Goal: Information Seeking & Learning: Learn about a topic

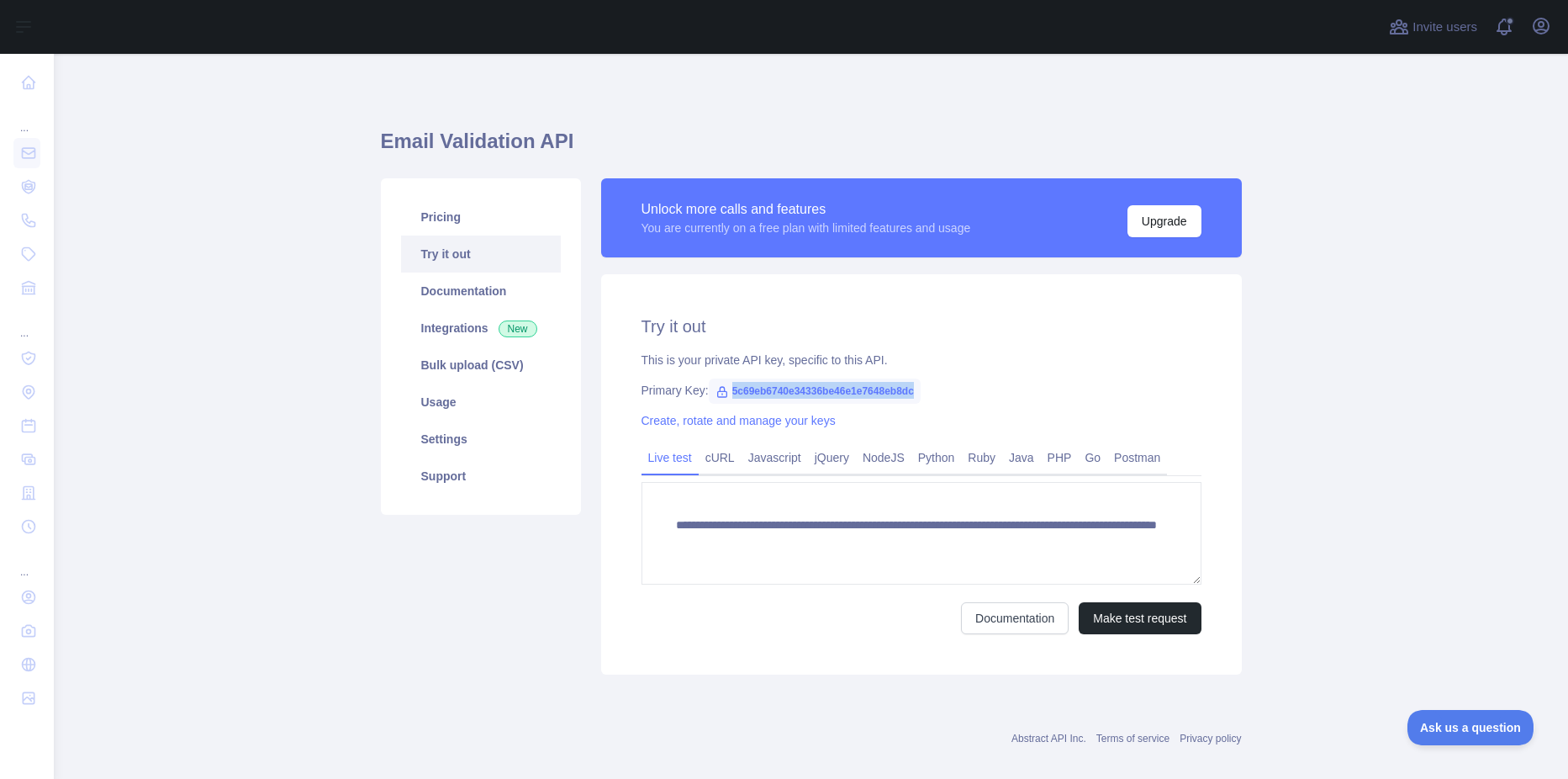
drag, startPoint x: 904, startPoint y: 389, endPoint x: 721, endPoint y: 393, distance: 183.0
click at [721, 393] on span "5c69eb6740e34336be46e1e7648eb8dc" at bounding box center [814, 391] width 212 height 26
click at [1025, 361] on div "This is your private API key, specific to this API." at bounding box center [921, 360] width 560 height 17
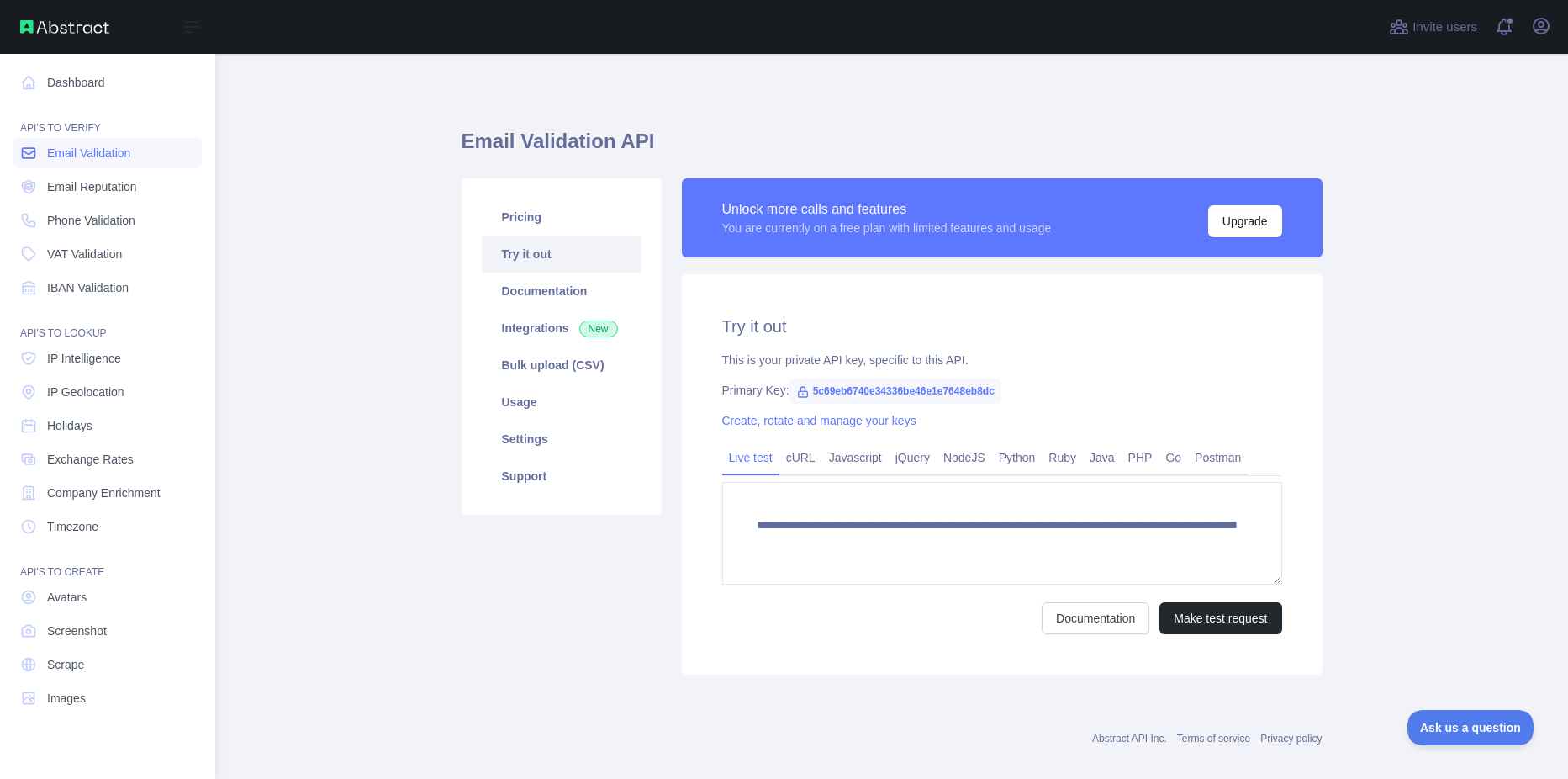
click at [83, 152] on span "Email Validation" at bounding box center [89, 153] width 84 height 17
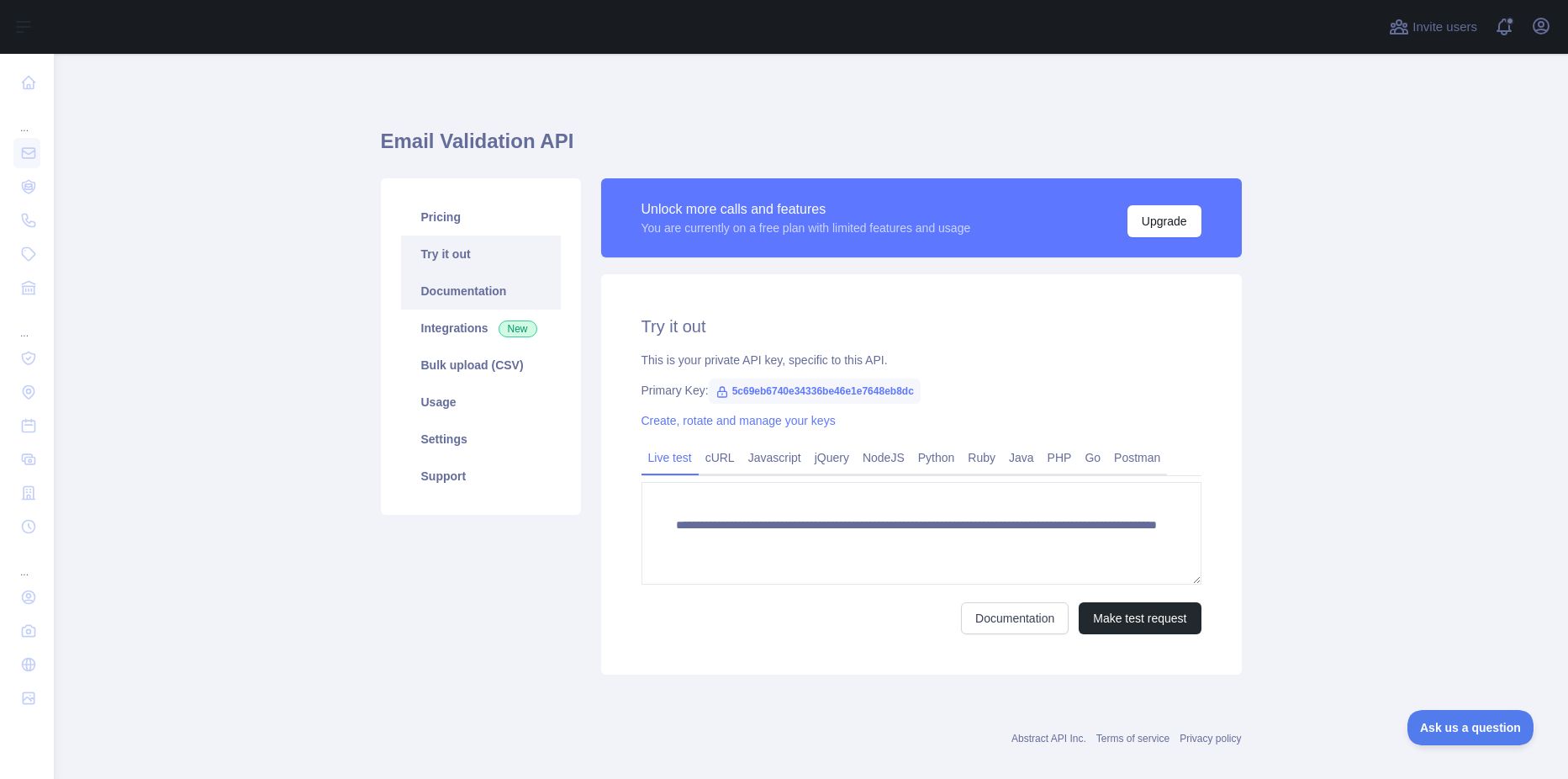
click at [418, 301] on link "Documentation" at bounding box center [481, 290] width 160 height 37
drag, startPoint x: 723, startPoint y: 390, endPoint x: 909, endPoint y: 398, distance: 186.2
click at [909, 398] on span "5c69eb6740e34336be46e1e7648eb8dc" at bounding box center [814, 391] width 212 height 26
copy span "5c69eb6740e34336be46e1e7648eb8dc"
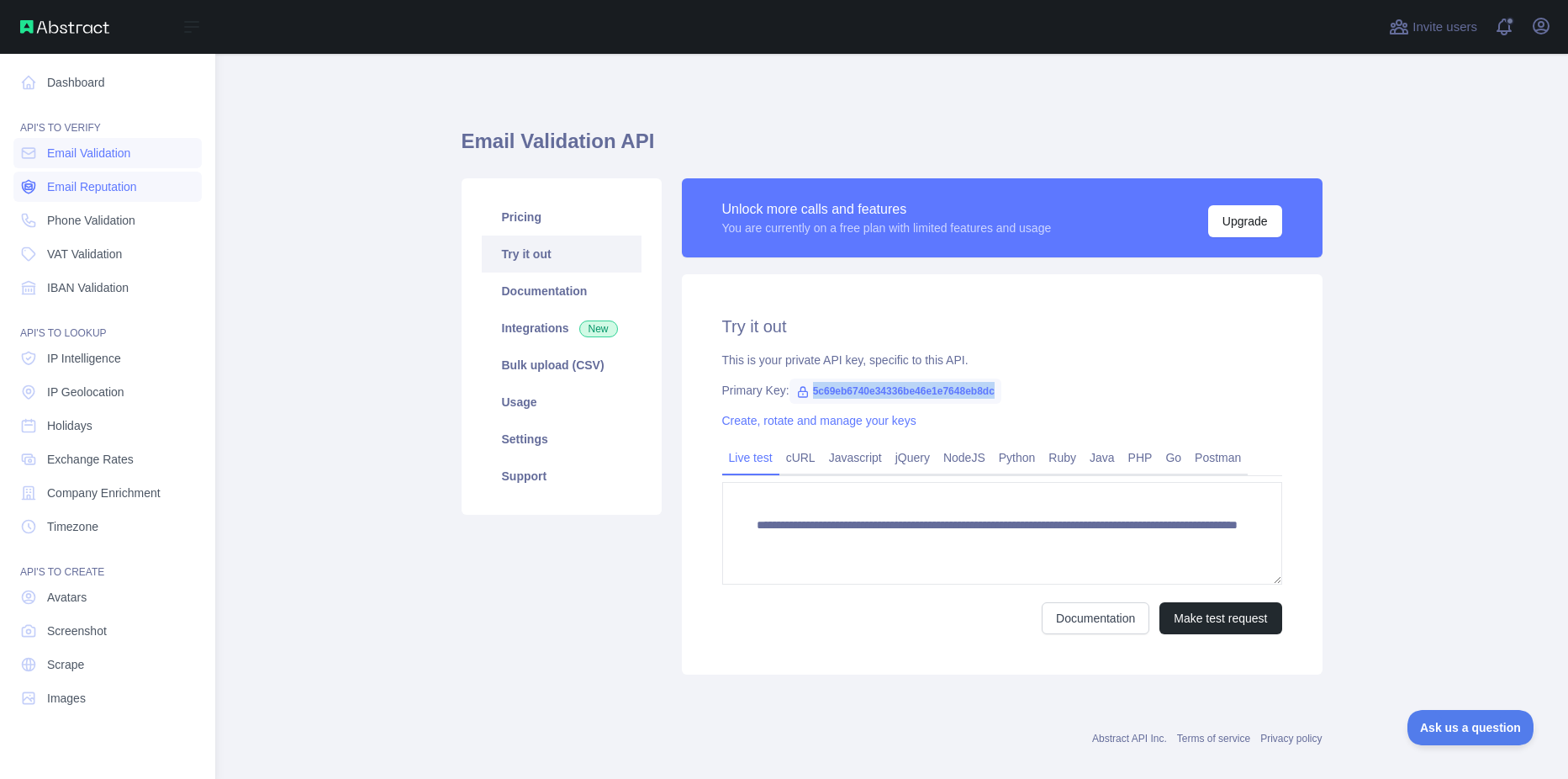
click at [66, 181] on span "Email Reputation" at bounding box center [92, 186] width 90 height 17
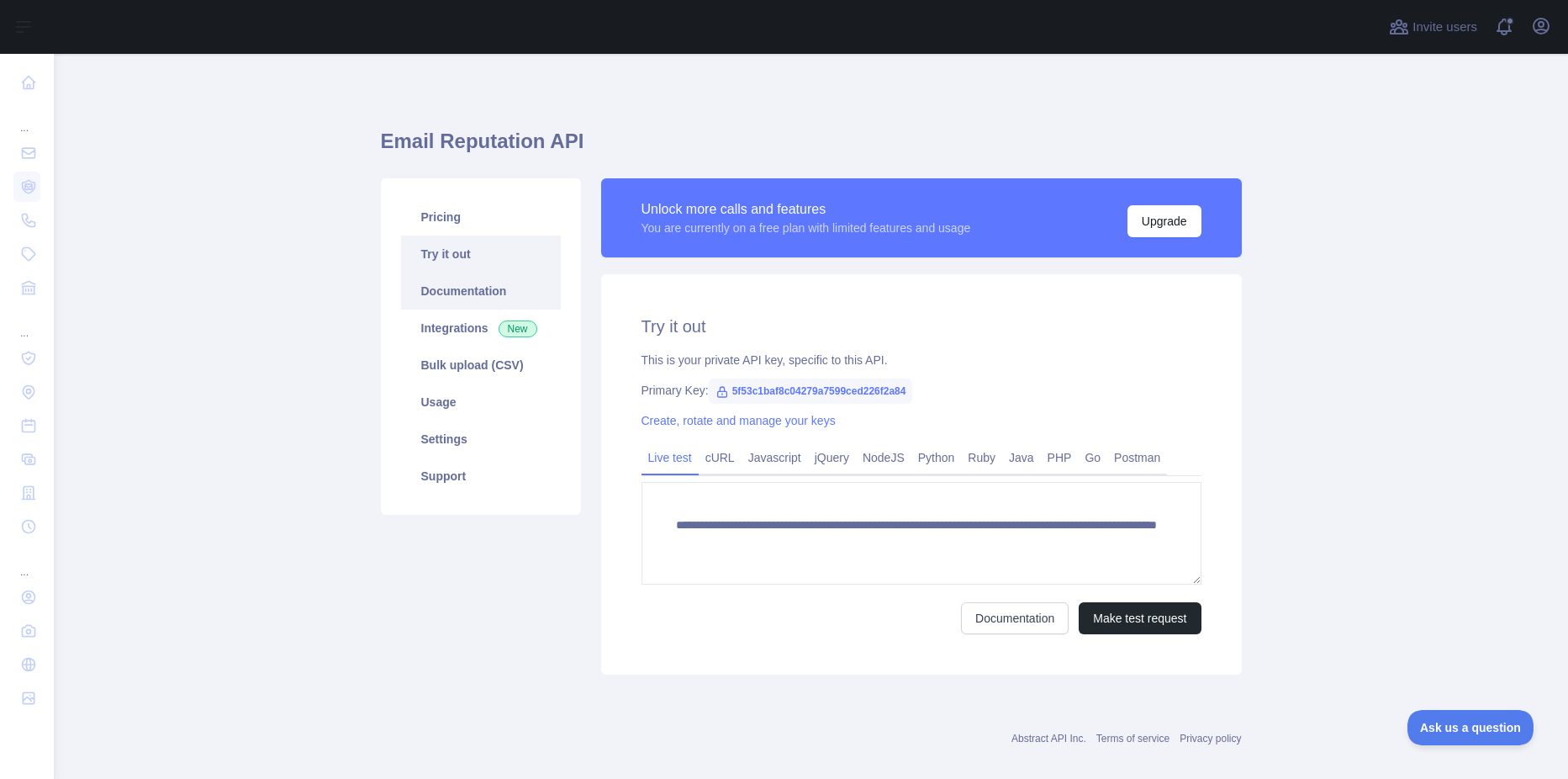
click at [454, 296] on link "Documentation" at bounding box center [481, 290] width 160 height 37
drag, startPoint x: 898, startPoint y: 388, endPoint x: 723, endPoint y: 386, distance: 175.0
click at [723, 386] on span "5f53c1baf8c04279a7599ced226f2a84" at bounding box center [810, 391] width 204 height 26
copy span "5f53c1baf8c04279a7599ced226f2a84"
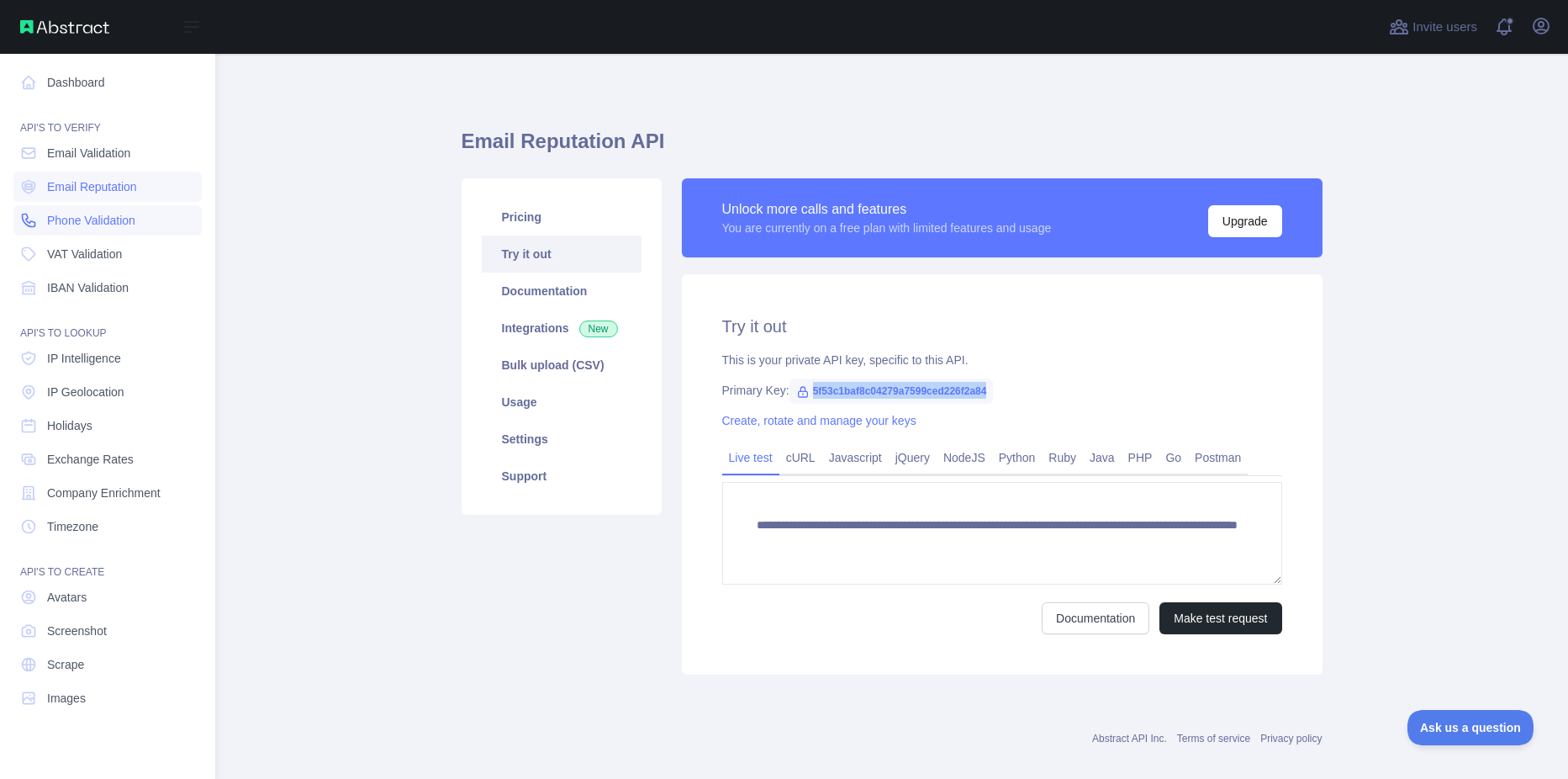
click at [78, 214] on span "Phone Validation" at bounding box center [91, 221] width 88 height 17
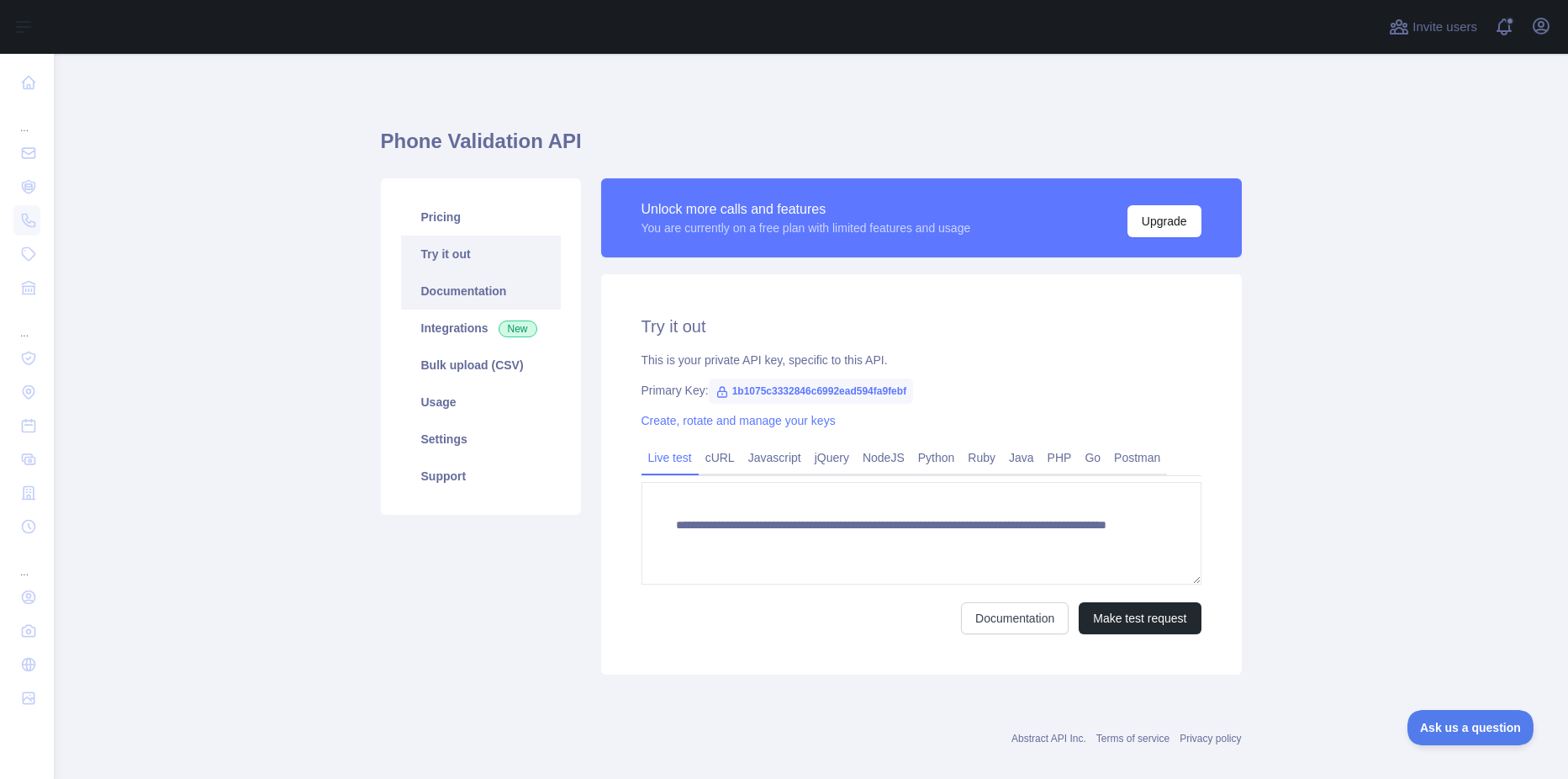
click at [460, 294] on link "Documentation" at bounding box center [481, 290] width 160 height 37
drag, startPoint x: 900, startPoint y: 388, endPoint x: 724, endPoint y: 392, distance: 176.0
click at [724, 392] on span "1b1075c3332846c6992ead594fa9febf" at bounding box center [811, 391] width 205 height 26
copy span "1b1075c3332846c6992ead594fa9febf"
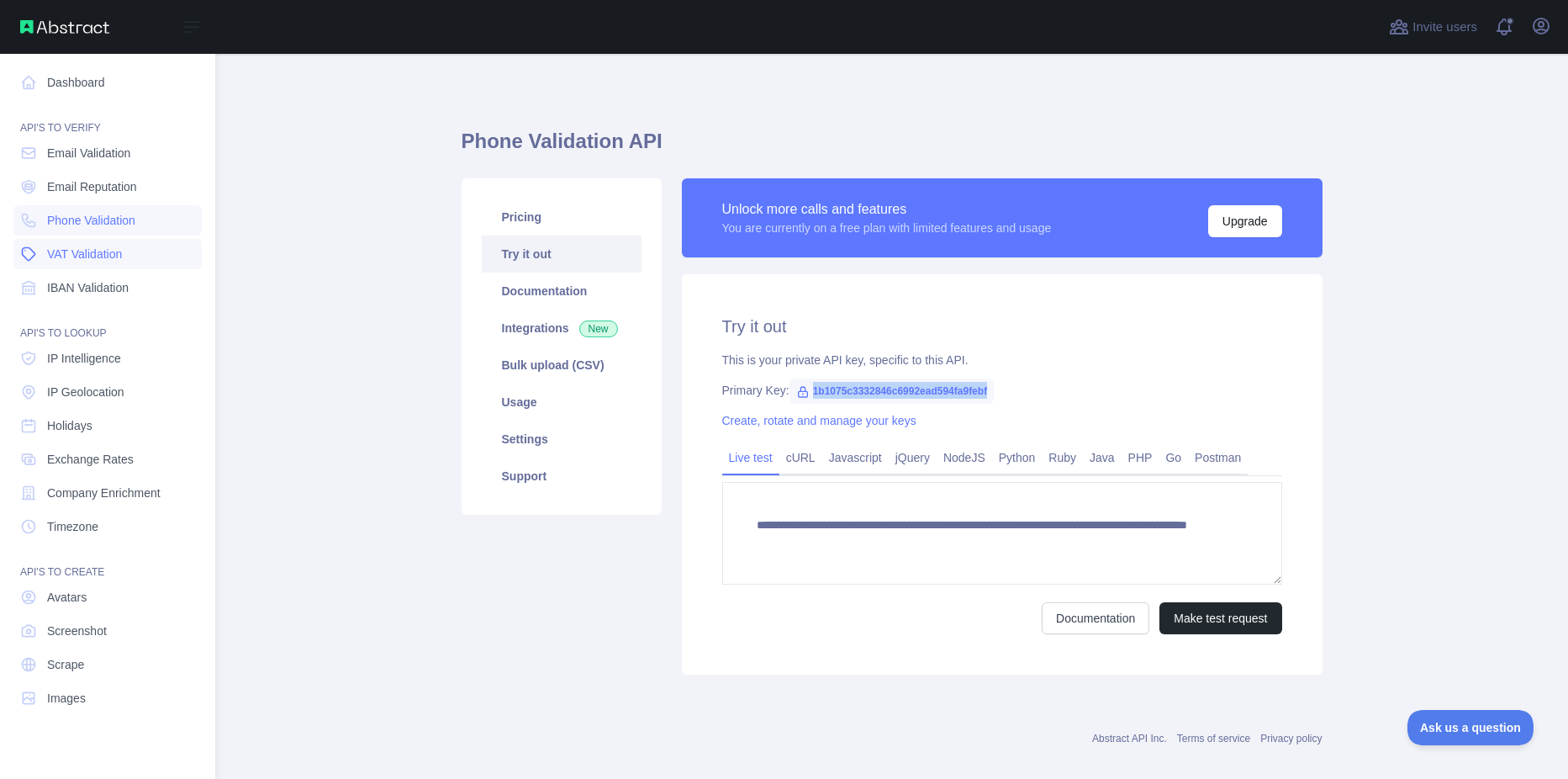
click at [76, 251] on span "VAT Validation" at bounding box center [85, 254] width 75 height 17
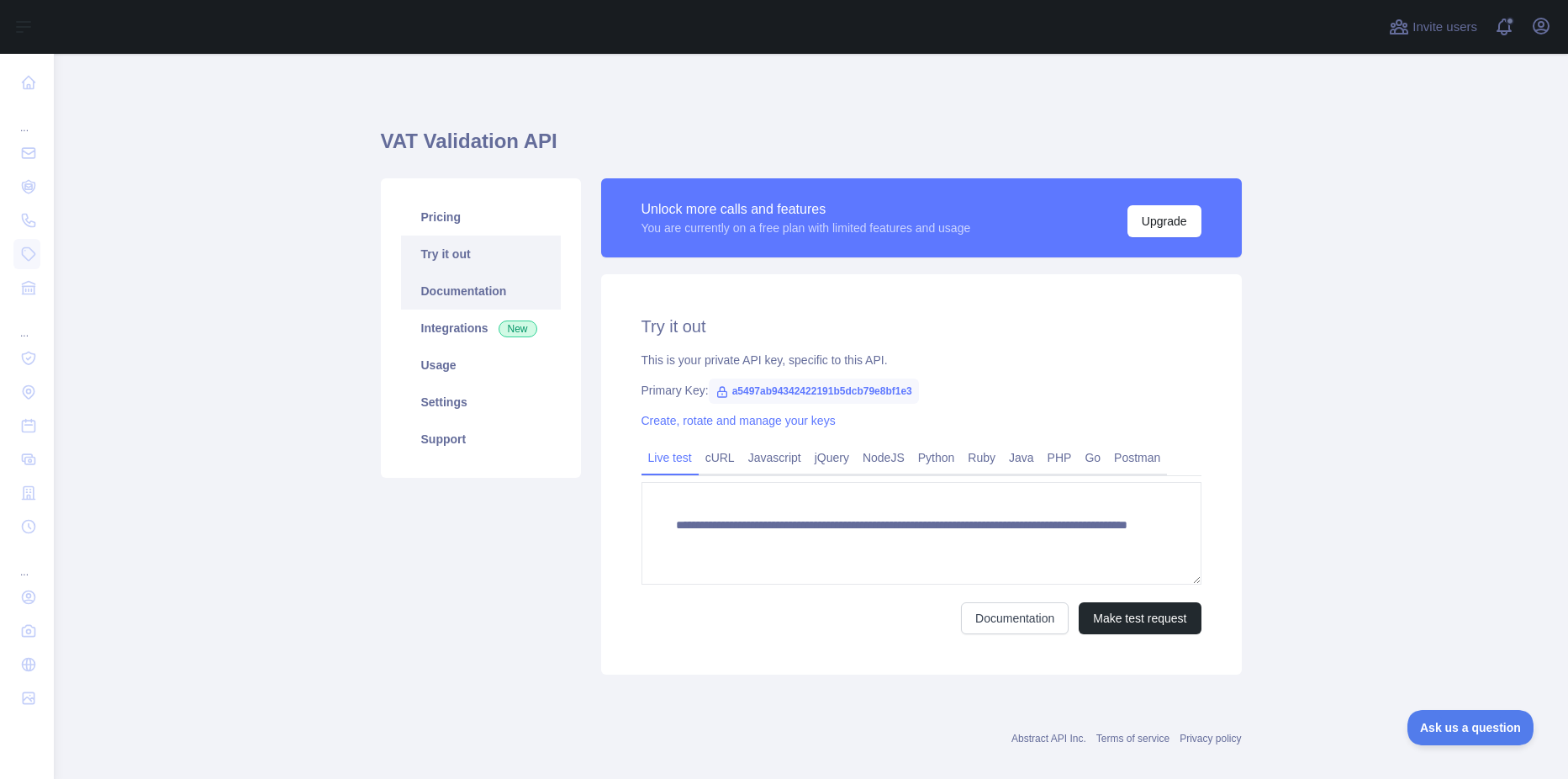
click at [415, 293] on link "Documentation" at bounding box center [481, 290] width 160 height 37
drag, startPoint x: 902, startPoint y: 391, endPoint x: 772, endPoint y: 396, distance: 130.1
click at [772, 396] on span "a5497ab94342422191b5dcb79e8bf1e3" at bounding box center [813, 391] width 210 height 26
drag, startPoint x: 772, startPoint y: 396, endPoint x: 917, endPoint y: 432, distance: 149.4
click at [918, 432] on div "**********" at bounding box center [921, 474] width 641 height 400
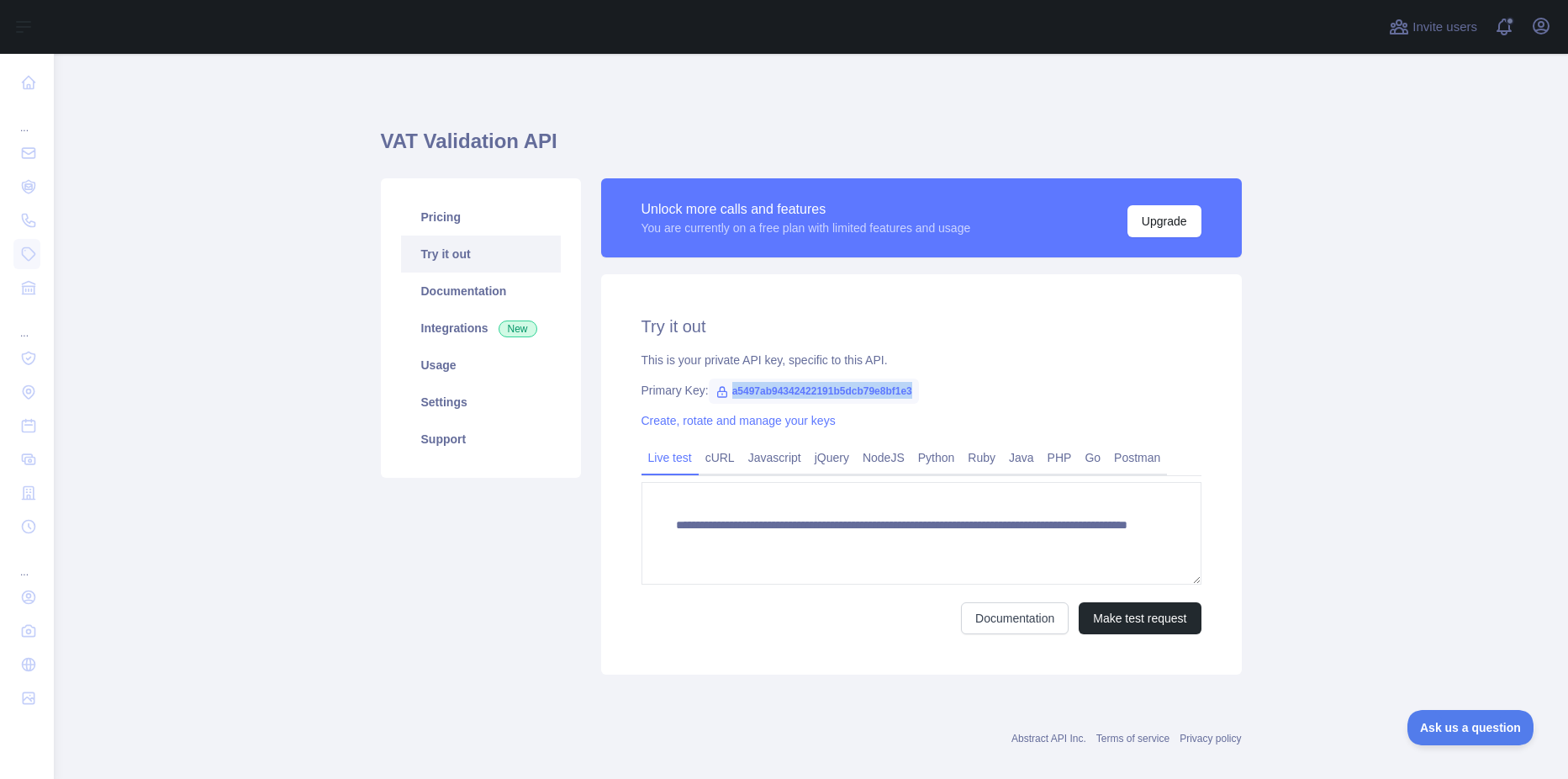
drag, startPoint x: 917, startPoint y: 432, endPoint x: 719, endPoint y: 391, distance: 202.2
click at [719, 391] on span "a5497ab94342422191b5dcb79e8bf1e3" at bounding box center [813, 391] width 210 height 26
copy span "a5497ab94342422191b5dcb79e8bf1e3"
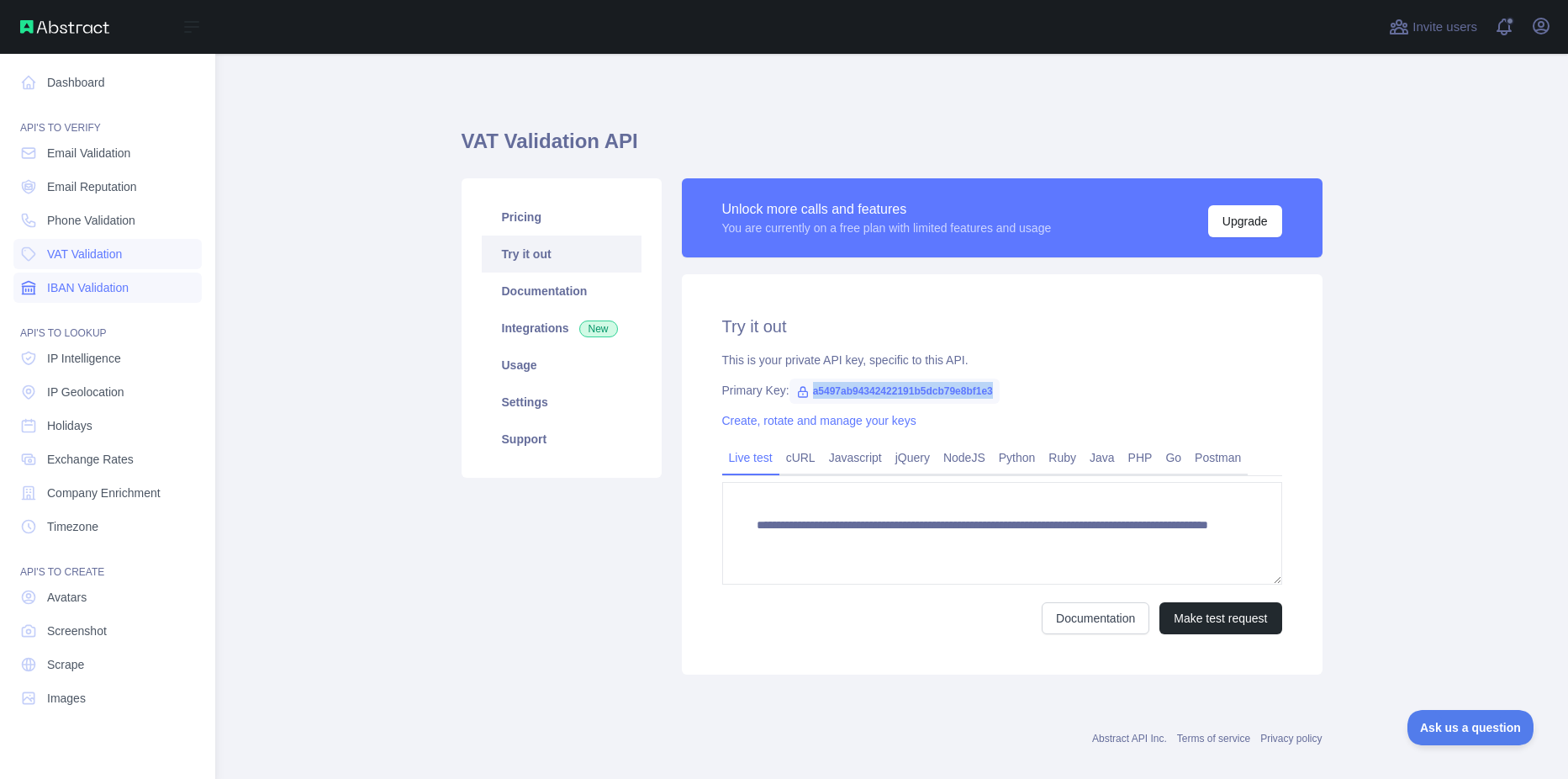
click at [45, 290] on link "IBAN Validation" at bounding box center [107, 287] width 188 height 30
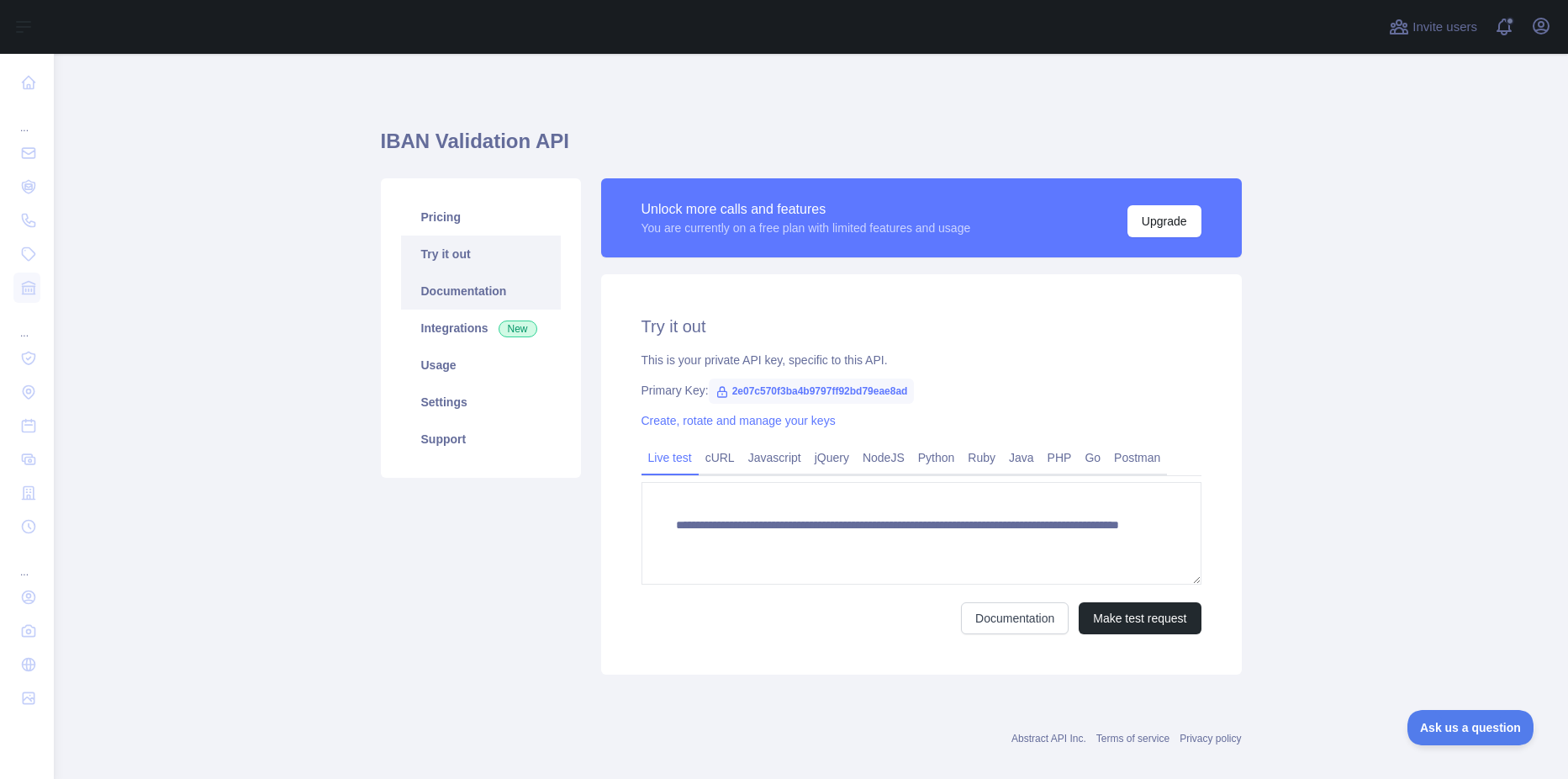
click at [433, 290] on link "Documentation" at bounding box center [481, 290] width 160 height 37
drag, startPoint x: 900, startPoint y: 393, endPoint x: 720, endPoint y: 389, distance: 180.0
click at [720, 389] on span "2e07c570f3ba4b9797ff92bd79eae8ad" at bounding box center [811, 391] width 206 height 26
copy span "2e07c570f3ba4b9797ff92bd79eae8ad"
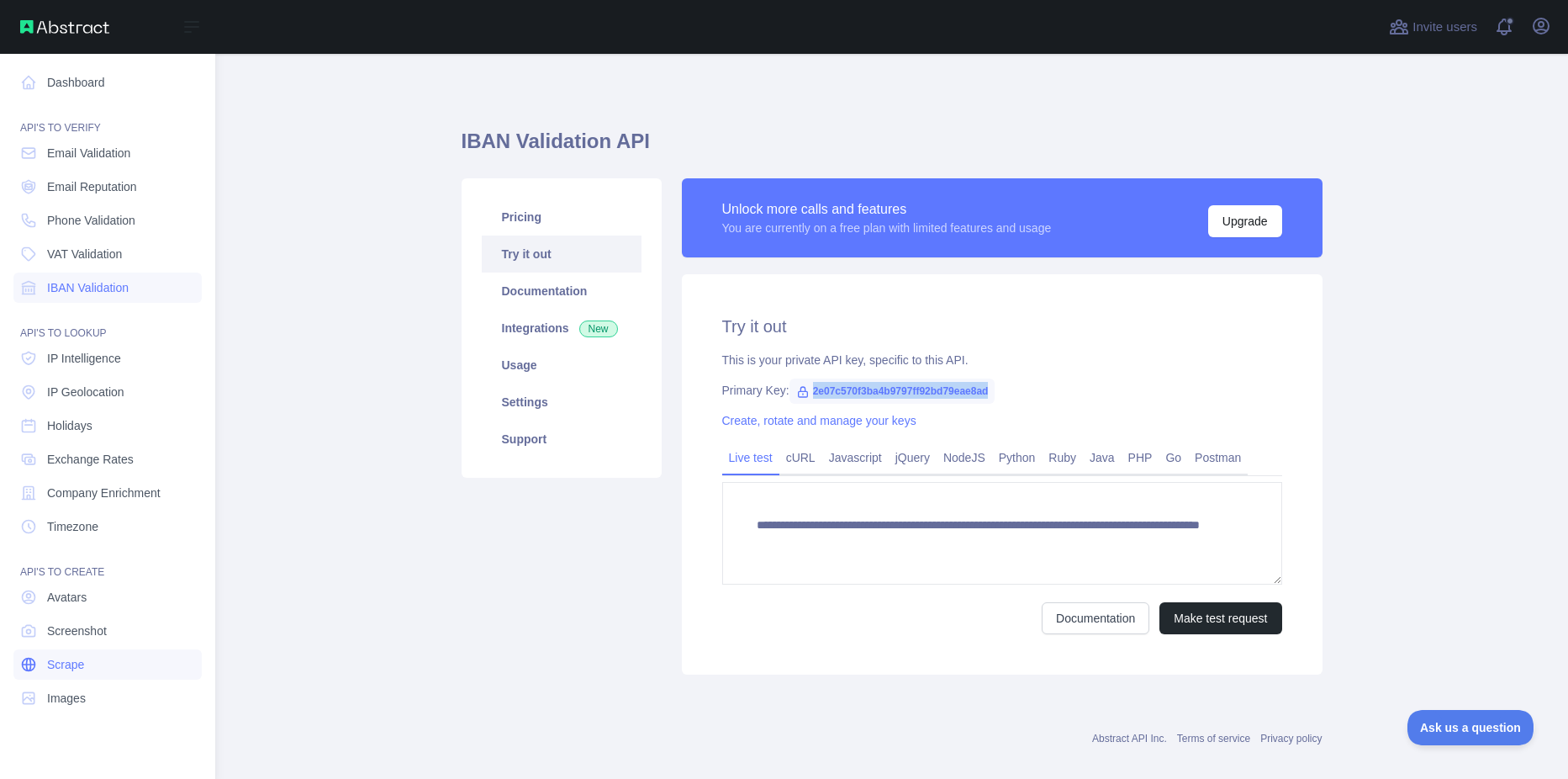
click at [48, 656] on span "Scrape" at bounding box center [66, 665] width 37 height 17
click at [88, 153] on span "Email Validation" at bounding box center [89, 153] width 84 height 17
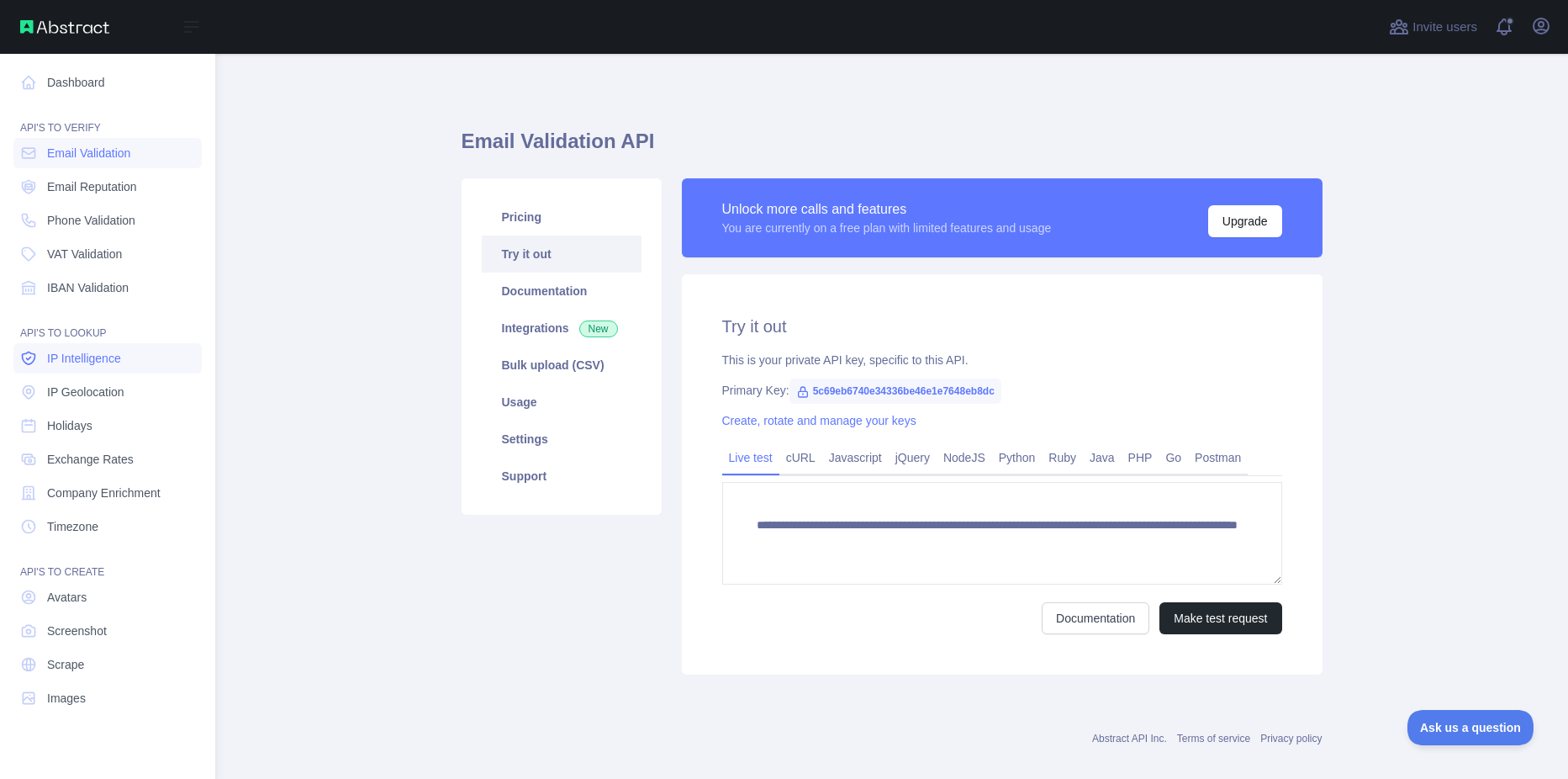
click at [93, 350] on span "IP Intelligence" at bounding box center [85, 359] width 74 height 17
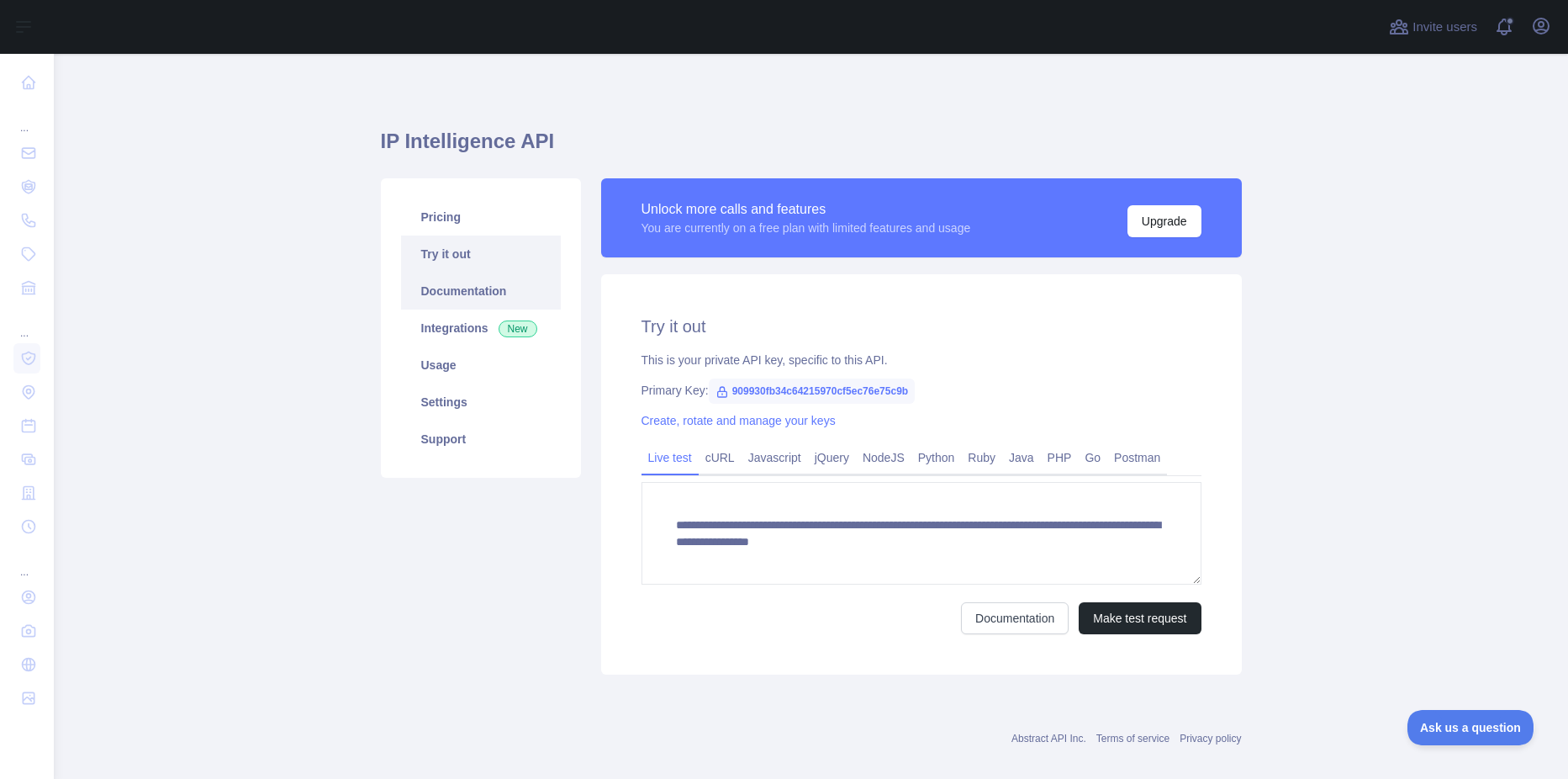
click at [472, 301] on link "Documentation" at bounding box center [481, 290] width 160 height 37
drag, startPoint x: 897, startPoint y: 392, endPoint x: 717, endPoint y: 384, distance: 180.2
click at [717, 384] on span "909930fb34c64215970cf5ec76e75c9b" at bounding box center [812, 391] width 207 height 26
drag, startPoint x: 717, startPoint y: 384, endPoint x: 836, endPoint y: 410, distance: 121.8
click at [836, 410] on div "**********" at bounding box center [921, 474] width 641 height 400
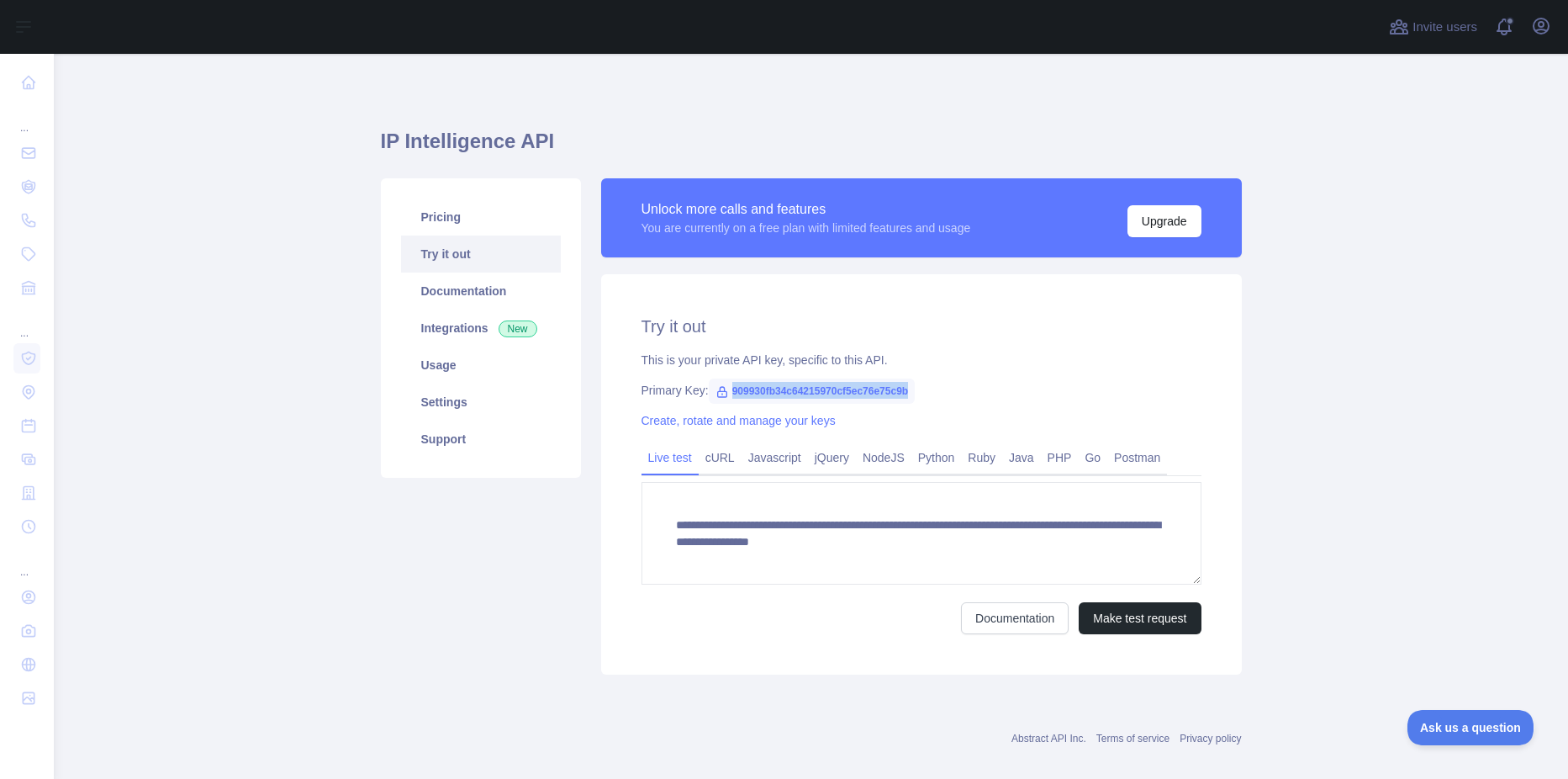
drag, startPoint x: 898, startPoint y: 388, endPoint x: 720, endPoint y: 388, distance: 178.0
click at [720, 388] on span "909930fb34c64215970cf5ec76e75c9b" at bounding box center [812, 391] width 207 height 26
copy span "909930fb34c64215970cf5ec76e75c9b"
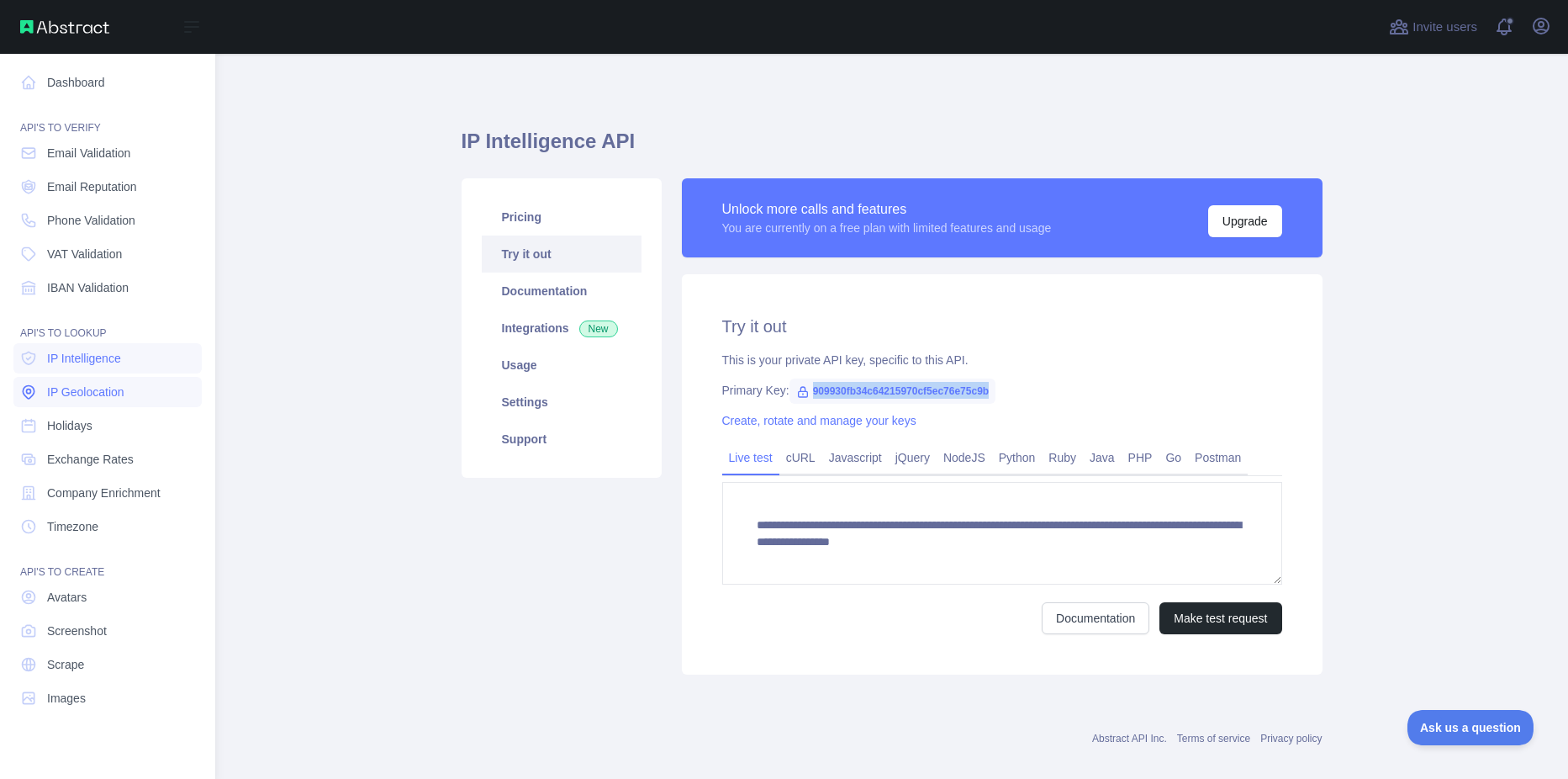
click at [70, 391] on span "IP Geolocation" at bounding box center [86, 392] width 77 height 17
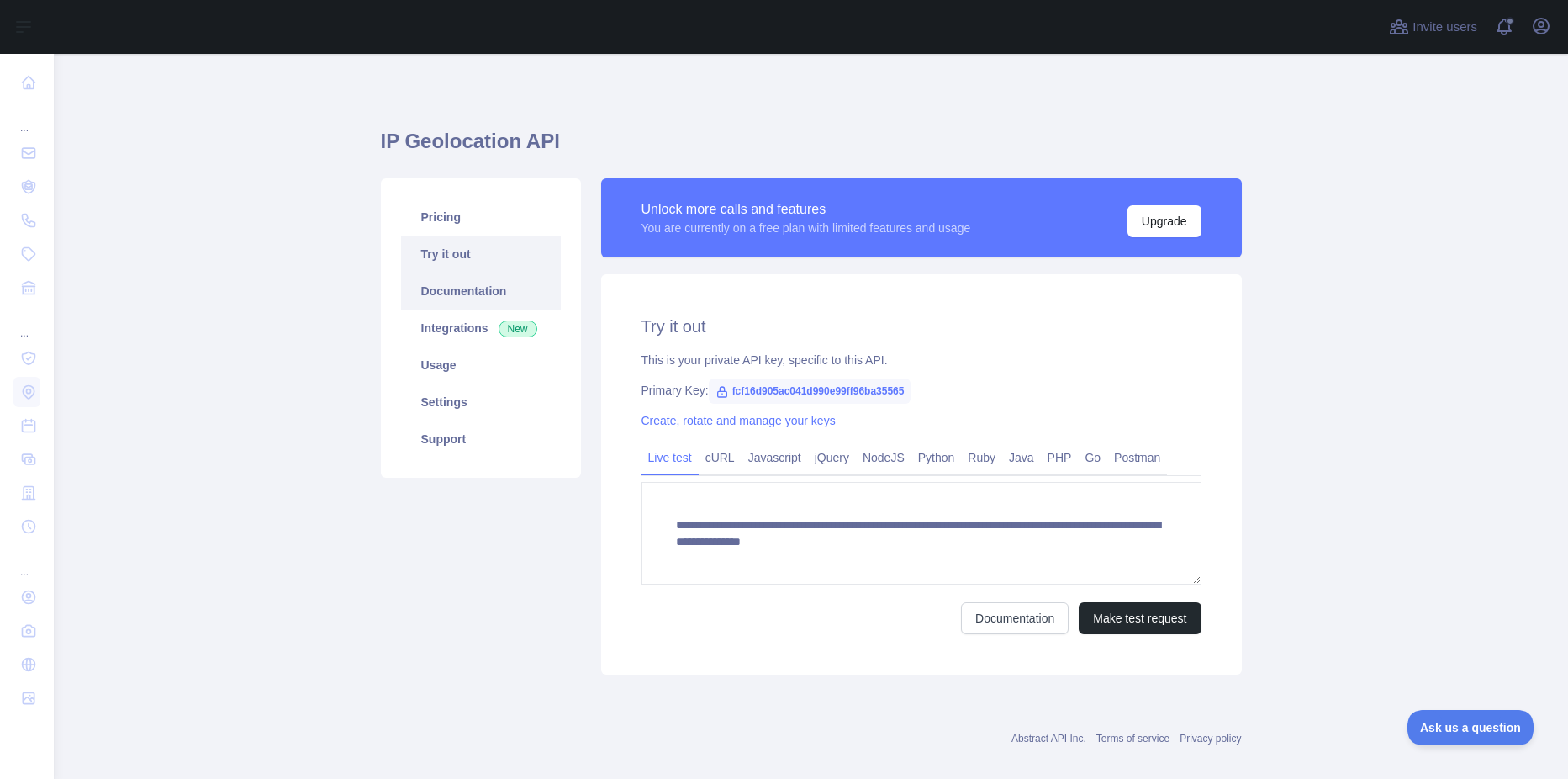
click at [431, 299] on link "Documentation" at bounding box center [481, 290] width 160 height 37
drag, startPoint x: 895, startPoint y: 391, endPoint x: 878, endPoint y: 386, distance: 17.7
click at [878, 386] on span "fcf16d905ac041d990e99ff96ba35565" at bounding box center [809, 391] width 203 height 26
drag, startPoint x: 878, startPoint y: 386, endPoint x: 884, endPoint y: 413, distance: 27.7
click at [884, 413] on div "Create, rotate and manage your keys" at bounding box center [921, 420] width 560 height 17
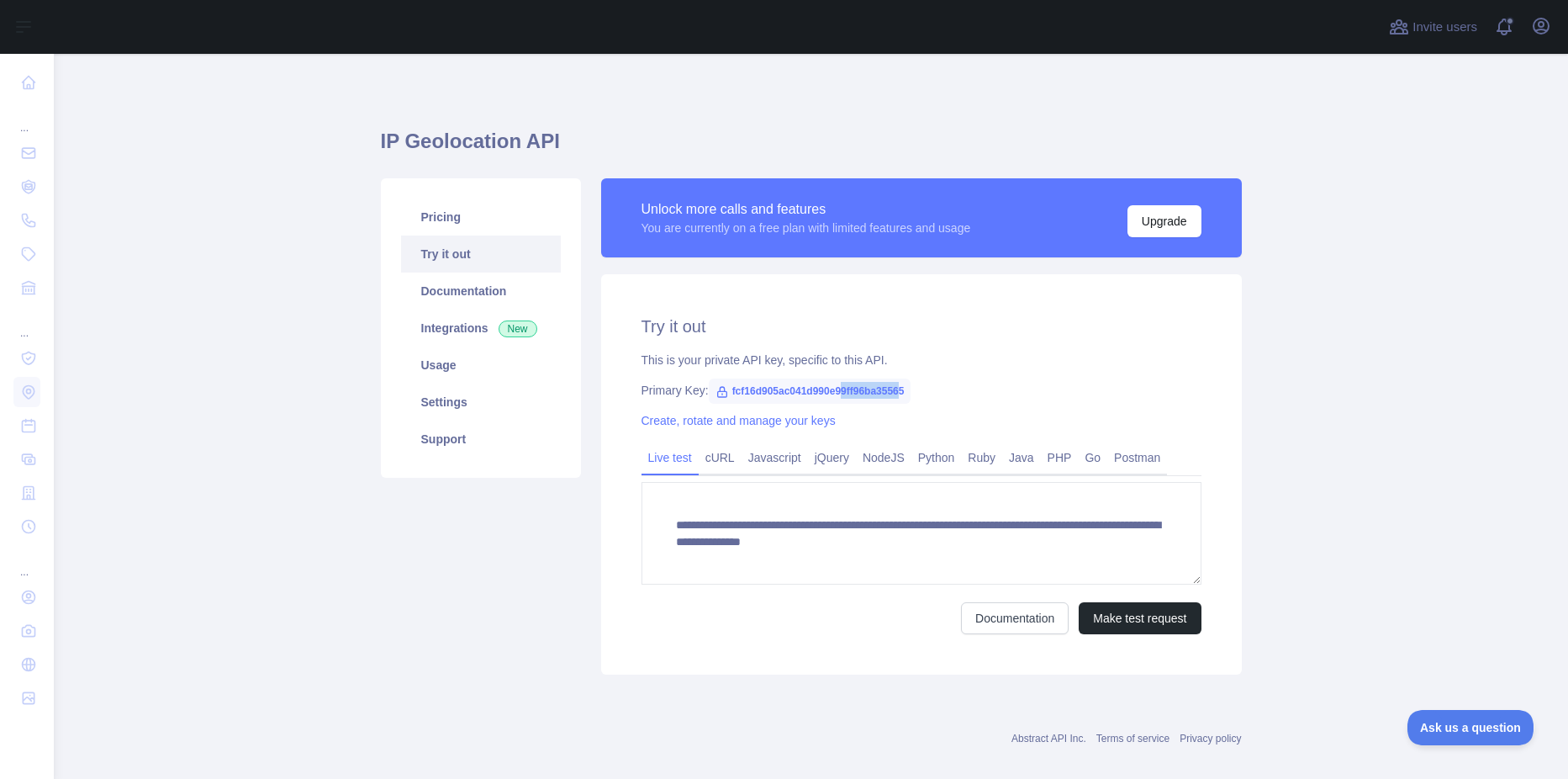
drag, startPoint x: 895, startPoint y: 388, endPoint x: 832, endPoint y: 385, distance: 63.1
click at [832, 385] on span "fcf16d905ac041d990e99ff96ba35565" at bounding box center [809, 391] width 203 height 26
drag, startPoint x: 832, startPoint y: 385, endPoint x: 877, endPoint y: 409, distance: 51.0
click at [867, 412] on div "Create, rotate and manage your keys" at bounding box center [921, 420] width 560 height 17
drag, startPoint x: 897, startPoint y: 390, endPoint x: 722, endPoint y: 384, distance: 175.1
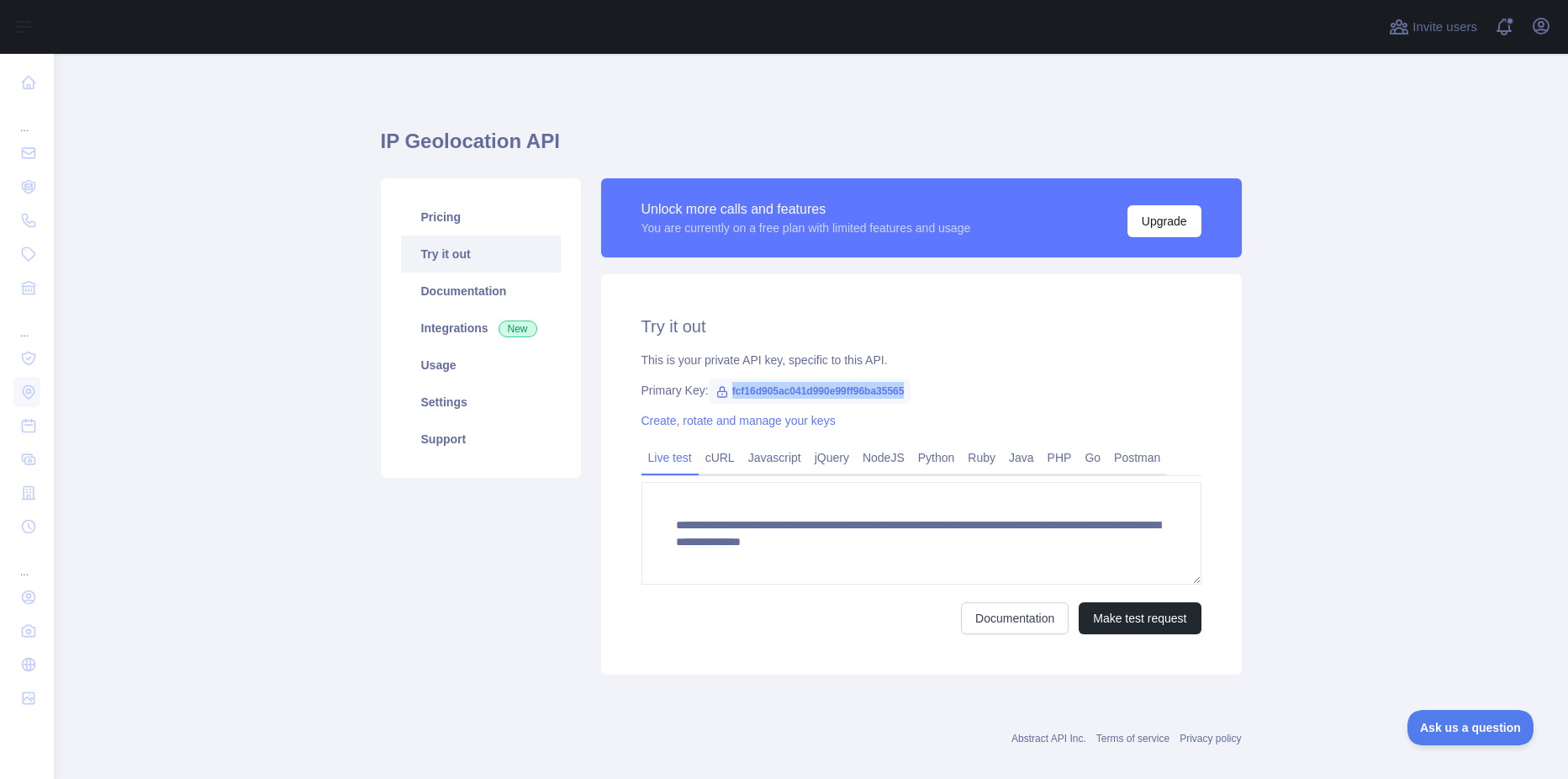
click at [722, 384] on span "fcf16d905ac041d990e99ff96ba35565" at bounding box center [809, 391] width 203 height 26
copy span "fcf16d905ac041d990e99ff96ba35565"
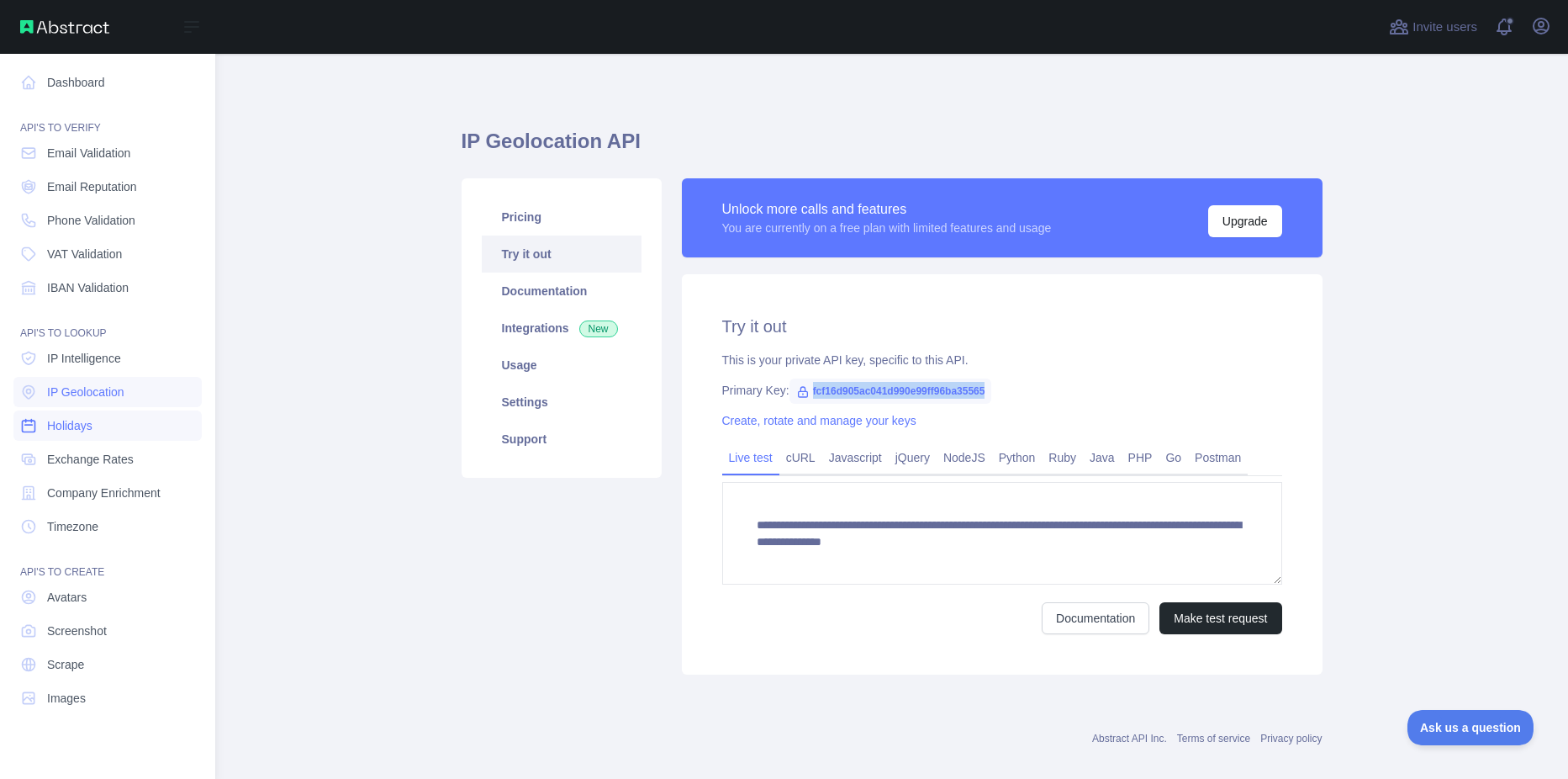
click at [86, 423] on span "Holidays" at bounding box center [70, 426] width 46 height 17
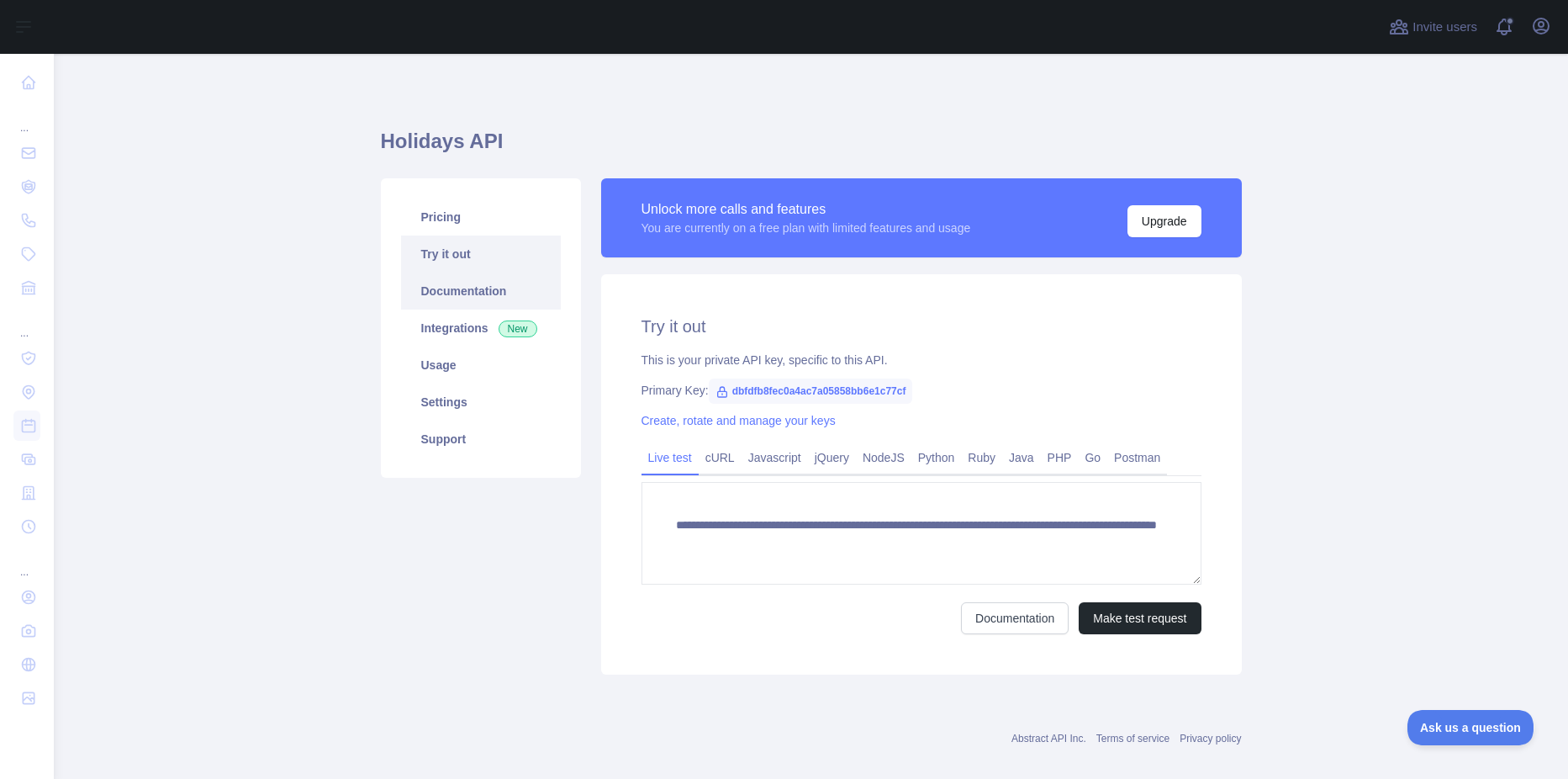
click at [431, 294] on link "Documentation" at bounding box center [481, 290] width 160 height 37
drag, startPoint x: 897, startPoint y: 389, endPoint x: 721, endPoint y: 397, distance: 176.2
click at [721, 397] on span "dbfdfb8fec0a4ac7a05858bb6e1c77cf" at bounding box center [810, 391] width 204 height 26
copy span "dbfdfb8fec0a4ac7a05858bb6e1c77cf"
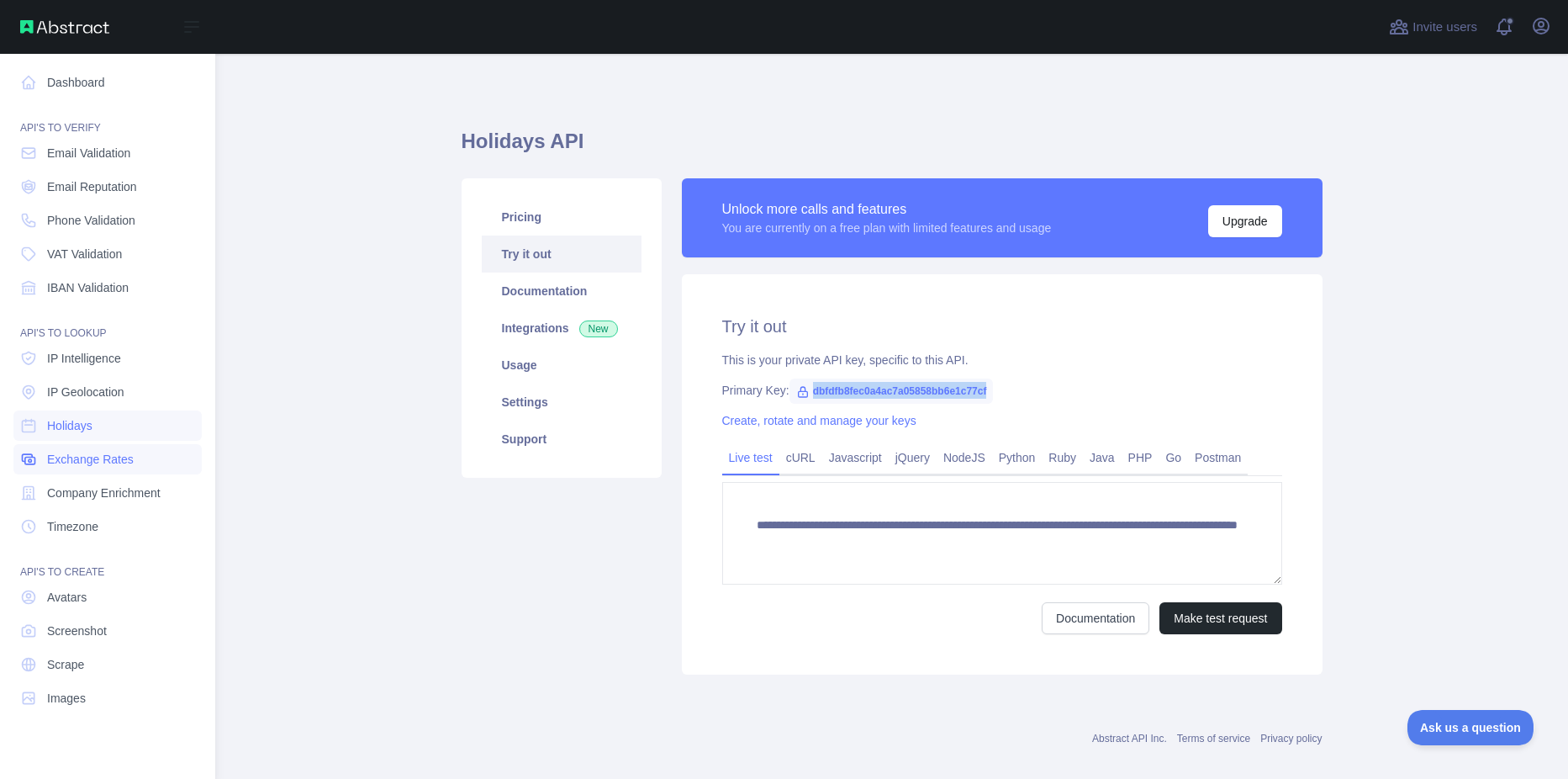
click at [57, 454] on span "Exchange Rates" at bounding box center [90, 459] width 87 height 17
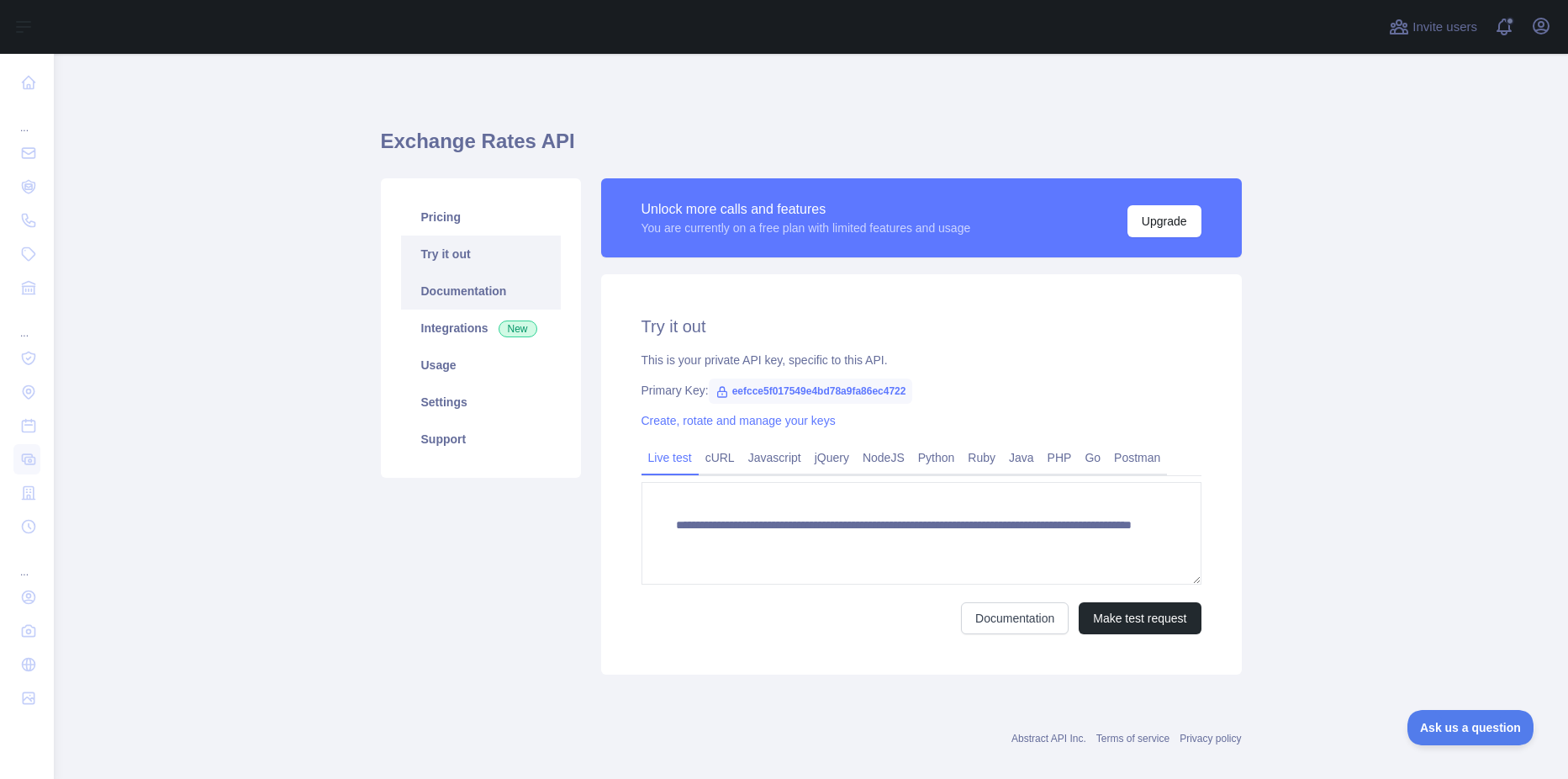
click at [446, 293] on link "Documentation" at bounding box center [481, 290] width 160 height 37
drag, startPoint x: 896, startPoint y: 391, endPoint x: 721, endPoint y: 392, distance: 175.0
click at [721, 392] on span "eefcce5f017549e4bd78a9fa86ec4722" at bounding box center [810, 391] width 204 height 26
copy span "eefcce5f017549e4bd78a9fa86ec4722"
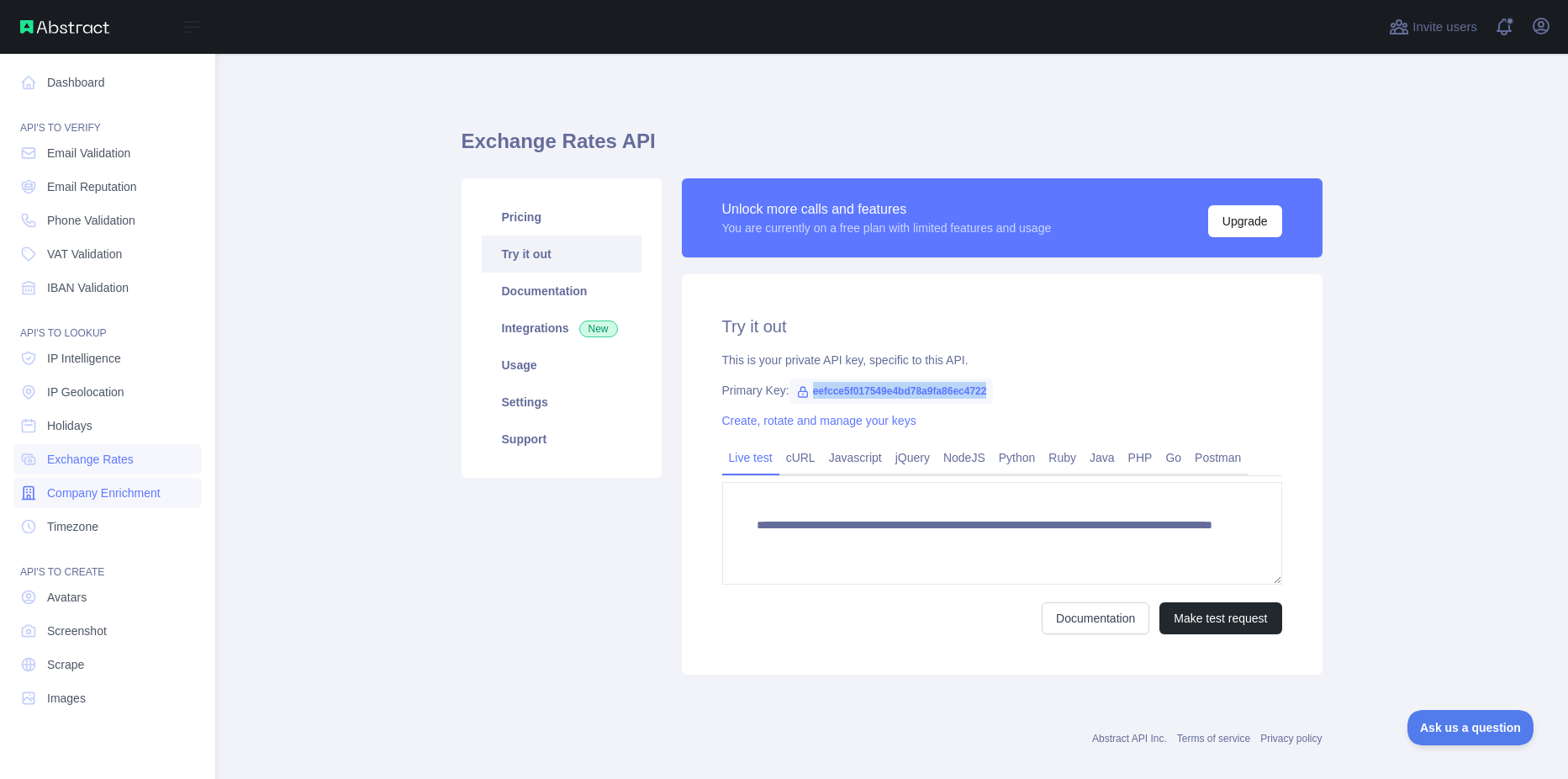
click at [80, 503] on link "Company Enrichment" at bounding box center [107, 493] width 188 height 30
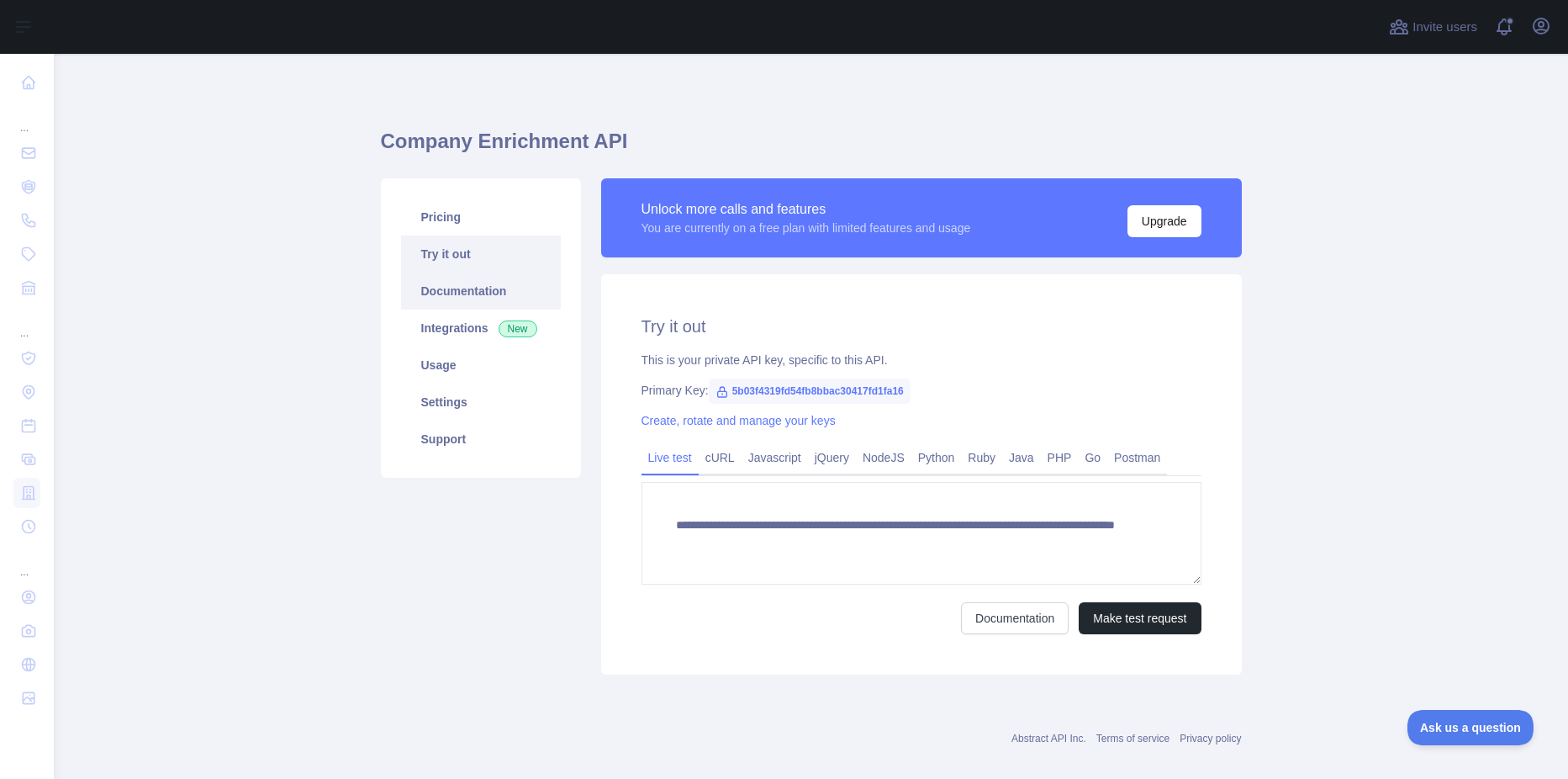
click at [434, 290] on link "Documentation" at bounding box center [481, 290] width 160 height 37
drag, startPoint x: 898, startPoint y: 388, endPoint x: 715, endPoint y: 391, distance: 183.0
click at [715, 391] on span "5b03f4319fd54fb8bbac30417fd1fa16" at bounding box center [809, 391] width 202 height 26
copy span "5b03f4319fd54fb8bbac30417fd1fa16"
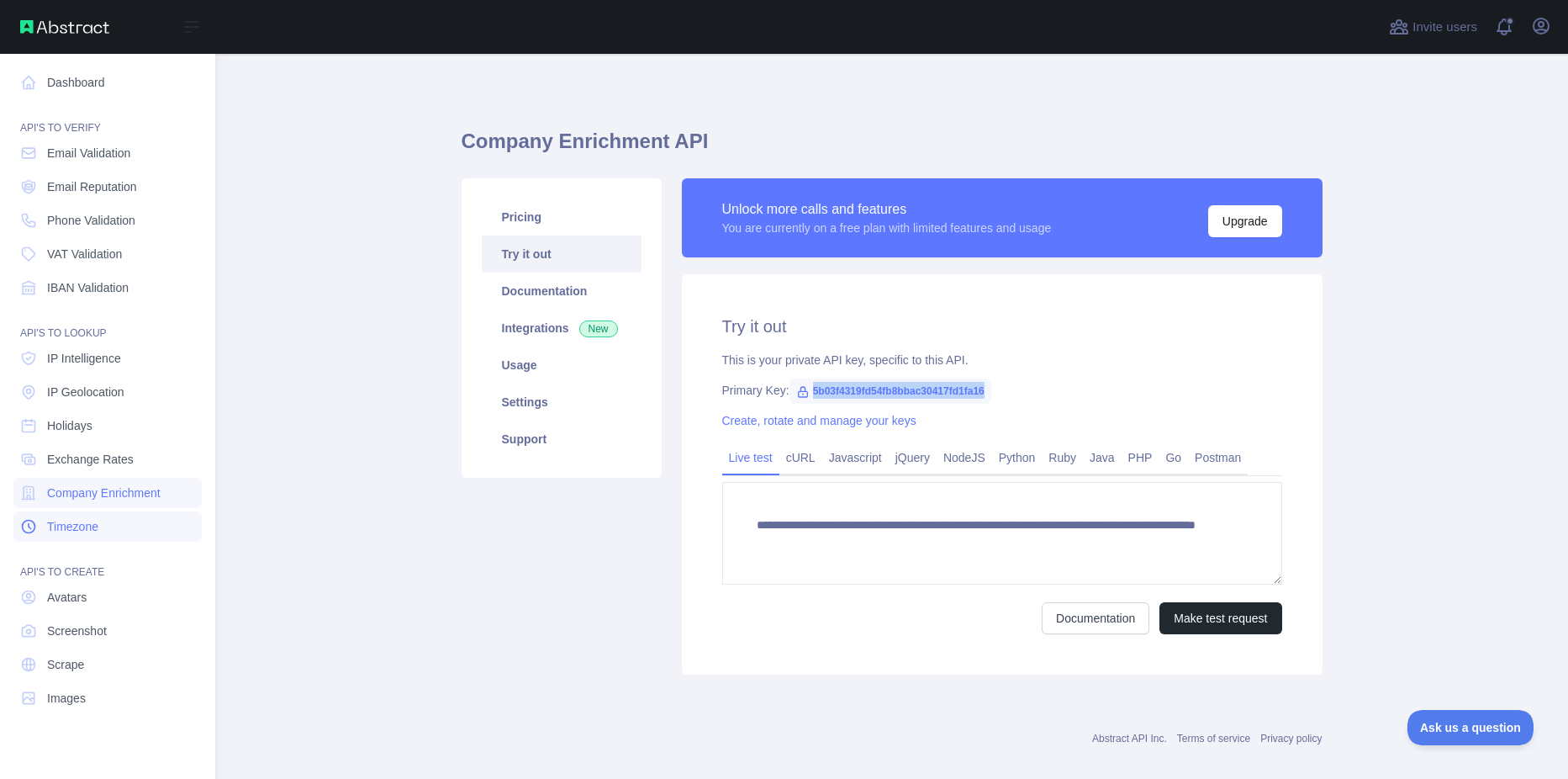
click at [76, 526] on span "Timezone" at bounding box center [73, 527] width 51 height 17
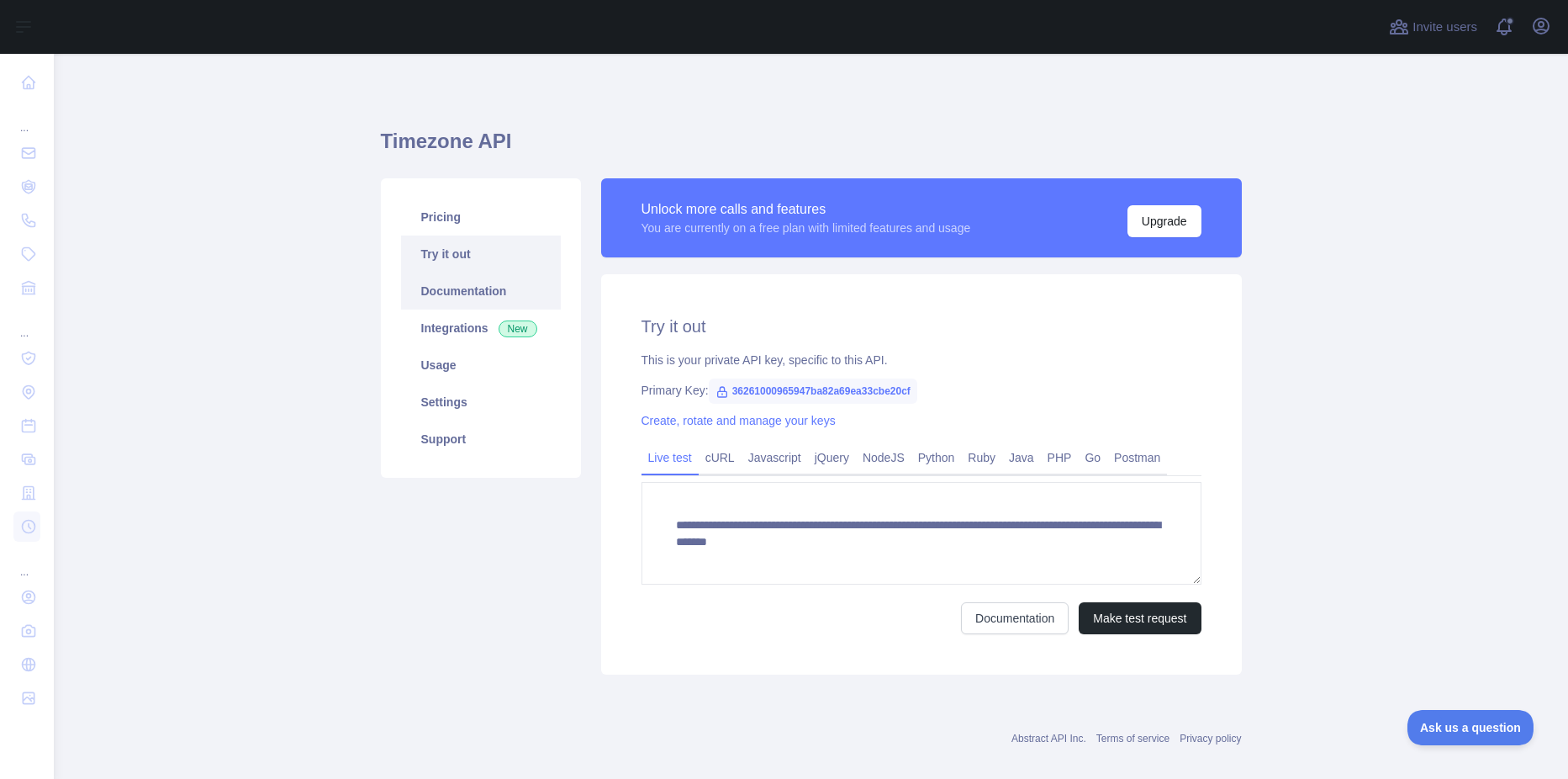
click at [442, 289] on link "Documentation" at bounding box center [481, 290] width 160 height 37
drag, startPoint x: 900, startPoint y: 387, endPoint x: 853, endPoint y: 393, distance: 47.4
click at [853, 393] on span "36261000965947ba82a69ea33cbe20cf" at bounding box center [812, 391] width 208 height 26
drag, startPoint x: 853, startPoint y: 393, endPoint x: 875, endPoint y: 422, distance: 36.4
click at [875, 422] on div "Create, rotate and manage your keys" at bounding box center [921, 420] width 560 height 17
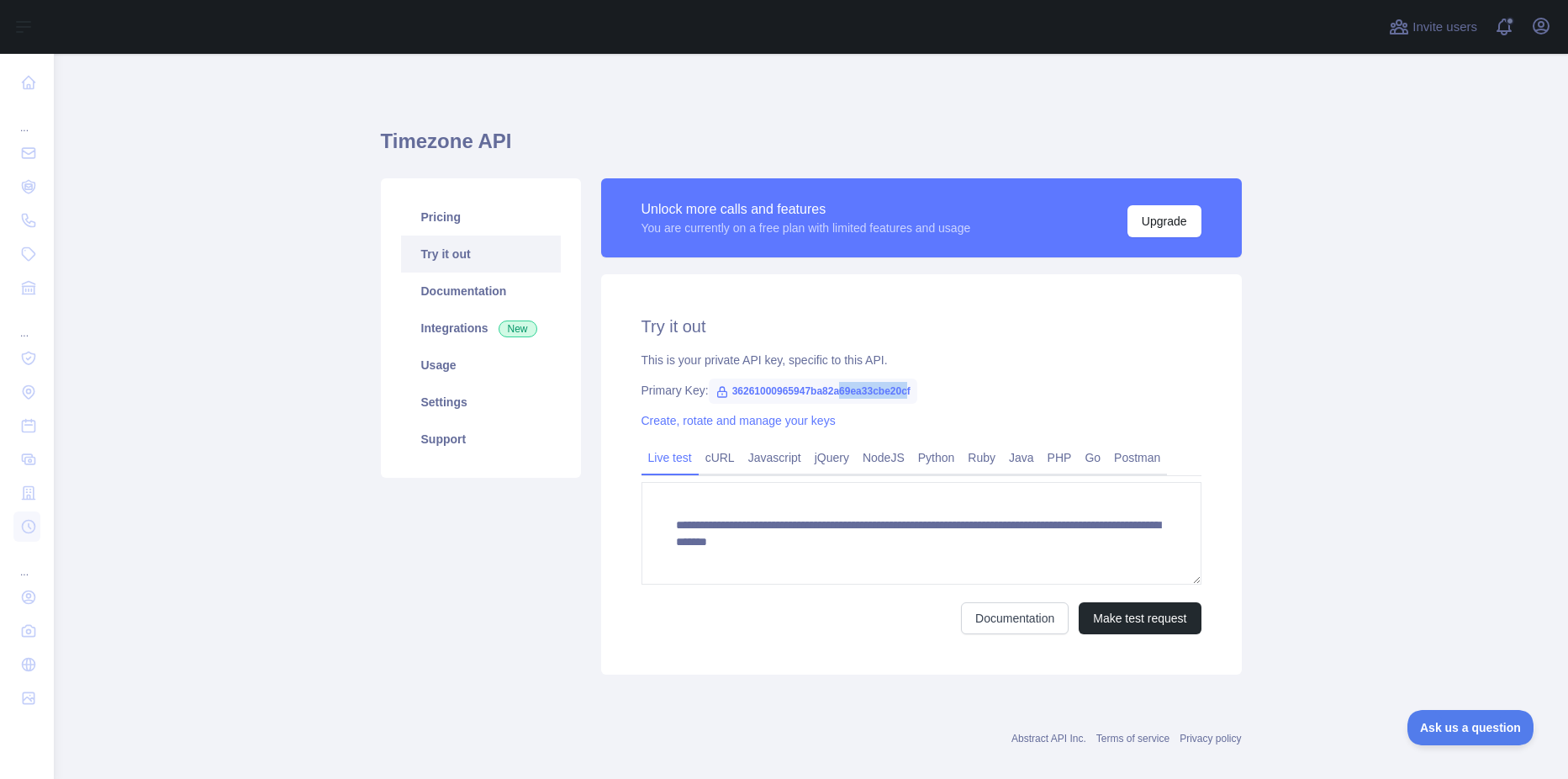
drag, startPoint x: 900, startPoint y: 387, endPoint x: 830, endPoint y: 386, distance: 70.0
click at [830, 386] on span "36261000965947ba82a69ea33cbe20cf" at bounding box center [812, 391] width 208 height 26
drag, startPoint x: 830, startPoint y: 386, endPoint x: 867, endPoint y: 427, distance: 55.2
click at [867, 427] on div "**********" at bounding box center [921, 474] width 641 height 400
click at [953, 388] on div "Primary Key: 36261000965947ba82a69ea33cbe20cf" at bounding box center [921, 390] width 560 height 17
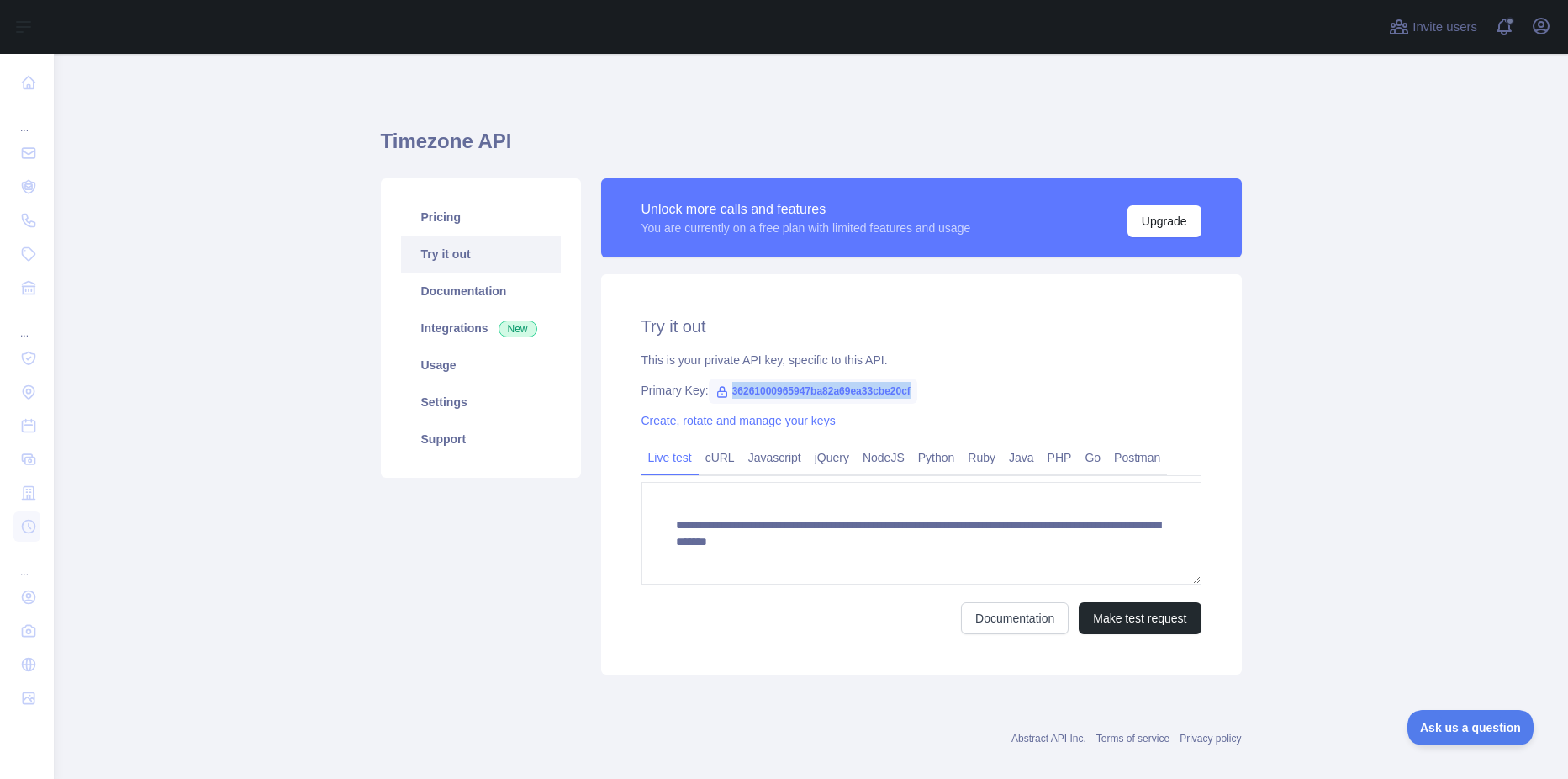
drag, startPoint x: 724, startPoint y: 390, endPoint x: 904, endPoint y: 396, distance: 180.1
click at [904, 396] on span "36261000965947ba82a69ea33cbe20cf" at bounding box center [812, 391] width 208 height 26
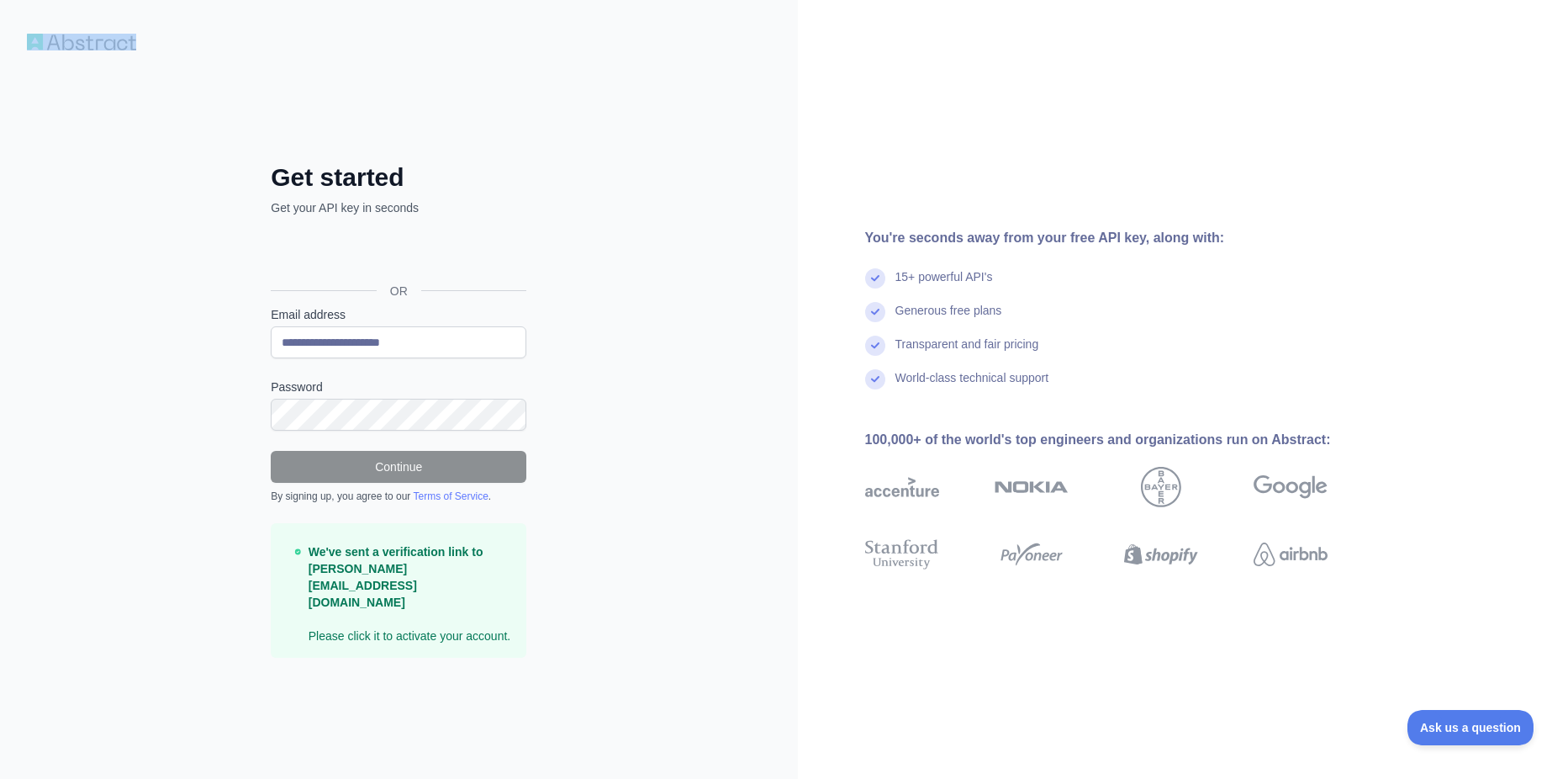
click at [87, 38] on div "**********" at bounding box center [784, 389] width 1568 height 779
